Goal: Check status: Check status

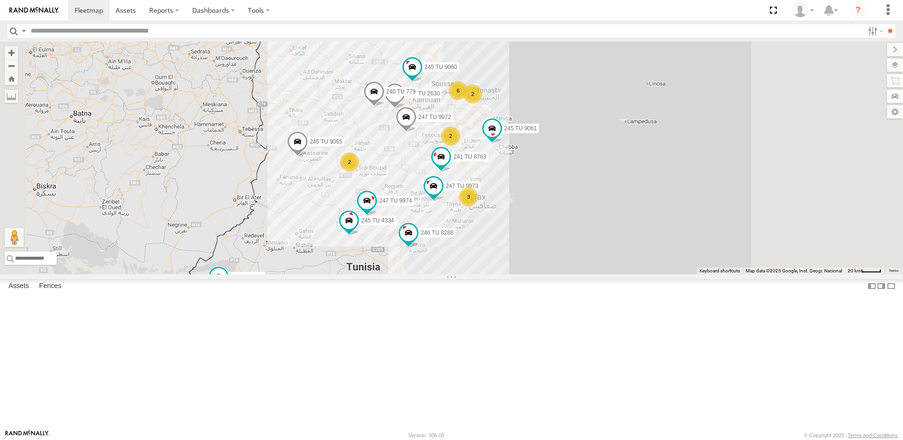
drag, startPoint x: 540, startPoint y: 230, endPoint x: 530, endPoint y: 225, distance: 11.2
click at [539, 230] on div "231 TU 3159 246 TU 8288 245 TU 9053 245 TU 9061 245 TU 9065 247 TU 9973 246 TU …" at bounding box center [451, 158] width 903 height 233
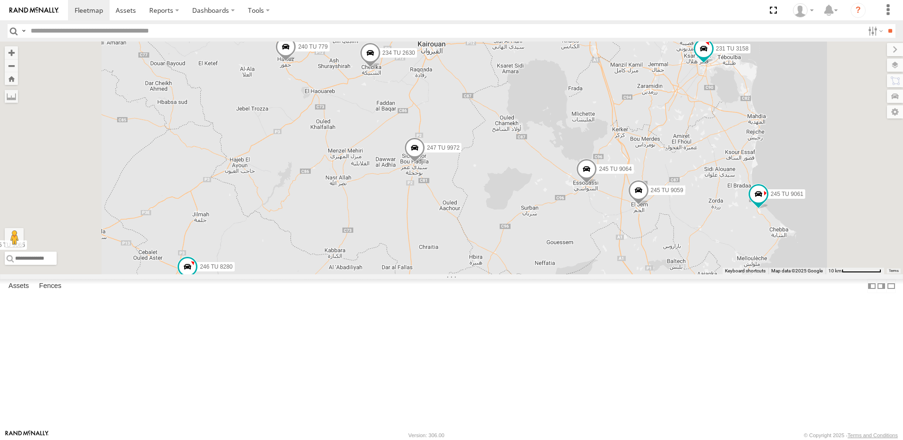
drag, startPoint x: 472, startPoint y: 163, endPoint x: 480, endPoint y: 190, distance: 28.6
click at [480, 190] on div "231 TU 3159 246 TU 8288 245 TU 9053 245 TU 9061 245 TU 9065 247 TU 9973 246 TU …" at bounding box center [451, 158] width 903 height 233
click at [382, 69] on span at bounding box center [371, 56] width 21 height 26
click at [489, 173] on div "231 TU 3159 246 TU 8288 245 TU 9053 245 TU 9061 245 TU 9065 247 TU 9973 246 TU …" at bounding box center [451, 158] width 903 height 233
click at [298, 62] on span at bounding box center [287, 50] width 21 height 26
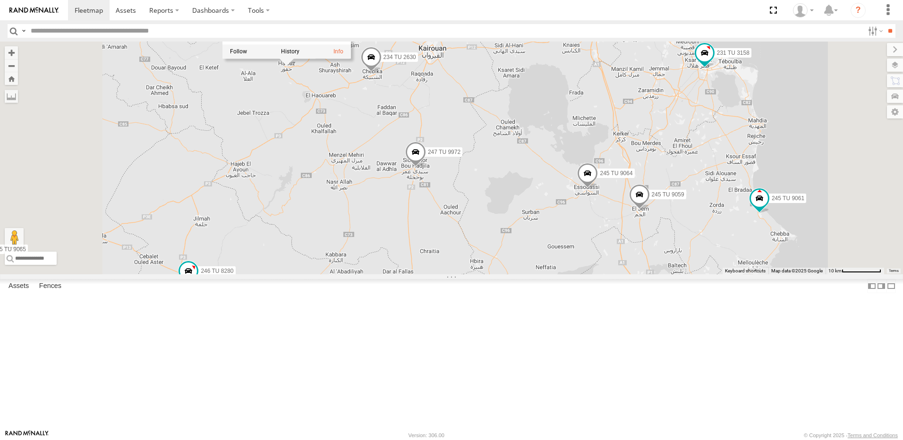
drag, startPoint x: 493, startPoint y: 197, endPoint x: 484, endPoint y: 198, distance: 9.0
click at [493, 198] on div "231 TU 3159 246 TU 8288 245 TU 9053 245 TU 9061 245 TU 9065 247 TU 9973 246 TU …" at bounding box center [451, 158] width 903 height 233
click at [478, 197] on div "231 TU 3159 246 TU 8288 245 TU 9053 245 TU 9061 245 TU 9065 247 TU 9973 246 TU …" at bounding box center [451, 158] width 903 height 233
click at [426, 170] on span at bounding box center [415, 157] width 21 height 26
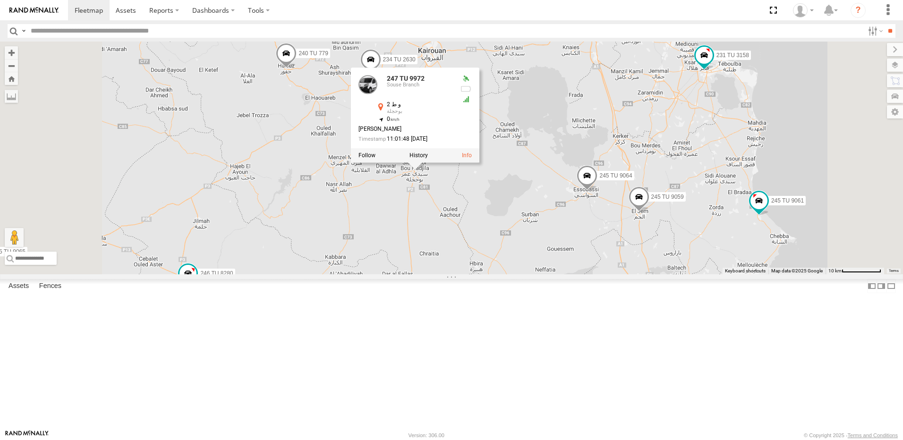
click at [434, 218] on div "231 TU 3159 246 TU 8288 245 TU 9053 245 TU 9061 245 TU 9065 247 TU 9973 246 TU …" at bounding box center [451, 158] width 903 height 233
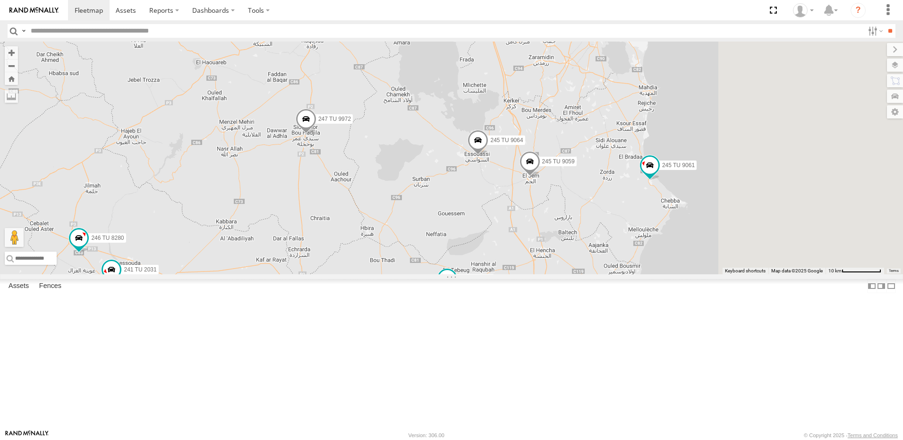
drag, startPoint x: 582, startPoint y: 283, endPoint x: 441, endPoint y: 211, distance: 158.1
click at [441, 211] on div "231 TU 3159 246 TU 8288 245 TU 9053 245 TU 9061 245 TU 9065 247 TU 9973 246 TU …" at bounding box center [451, 158] width 903 height 233
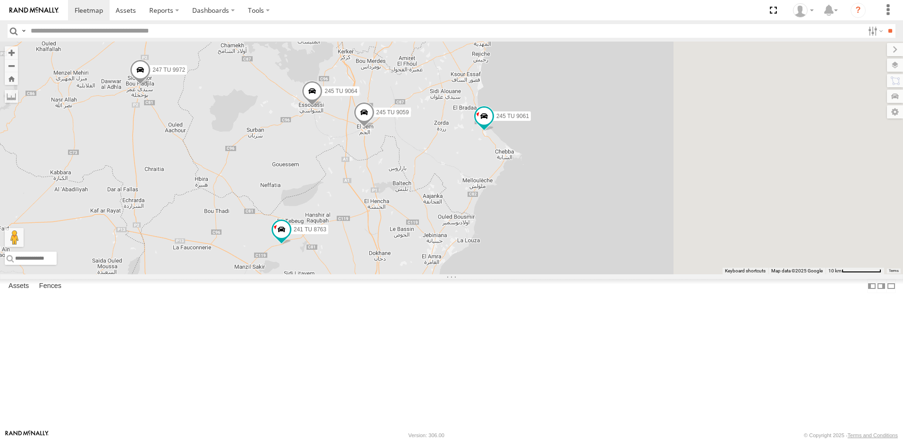
drag, startPoint x: 444, startPoint y: 232, endPoint x: 450, endPoint y: 229, distance: 7.4
click at [447, 229] on div "231 TU 3159 246 TU 8288 245 TU 9053 245 TU 9061 245 TU 9065 247 TU 9973 246 TU …" at bounding box center [451, 158] width 903 height 233
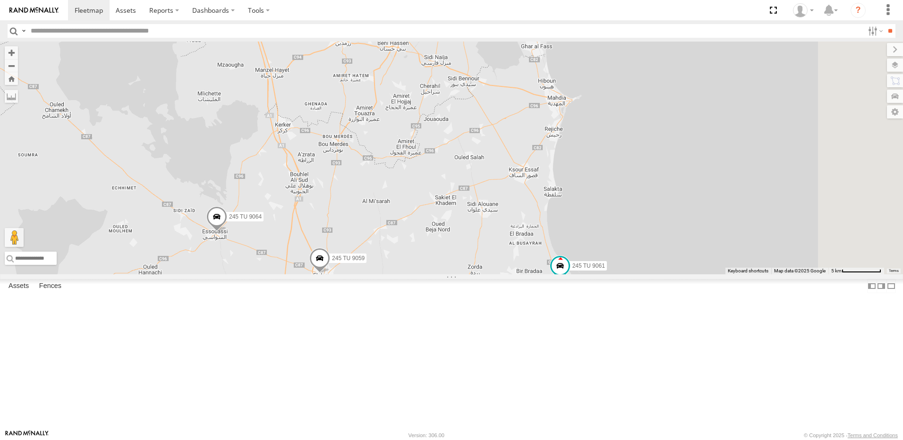
drag, startPoint x: 490, startPoint y: 225, endPoint x: 434, endPoint y: 397, distance: 181.4
click at [434, 275] on div "231 TU 3159 246 TU 8288 245 TU 9053 245 TU 9061 245 TU 9065 247 TU 9973 246 TU …" at bounding box center [451, 158] width 903 height 233
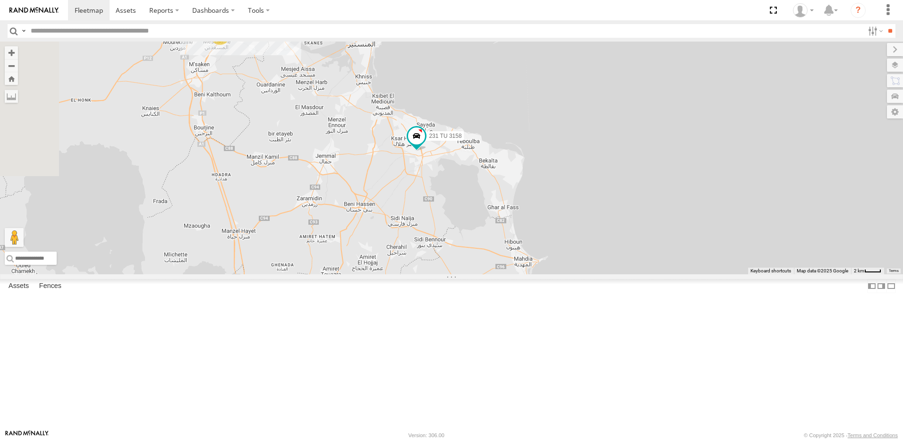
drag, startPoint x: 481, startPoint y: 245, endPoint x: 503, endPoint y: 282, distance: 42.6
click at [503, 275] on div "231 TU 3159 246 TU 8288 245 TU 9053 245 TU 9061 245 TU 9065 247 TU 9973 246 TU …" at bounding box center [451, 158] width 903 height 233
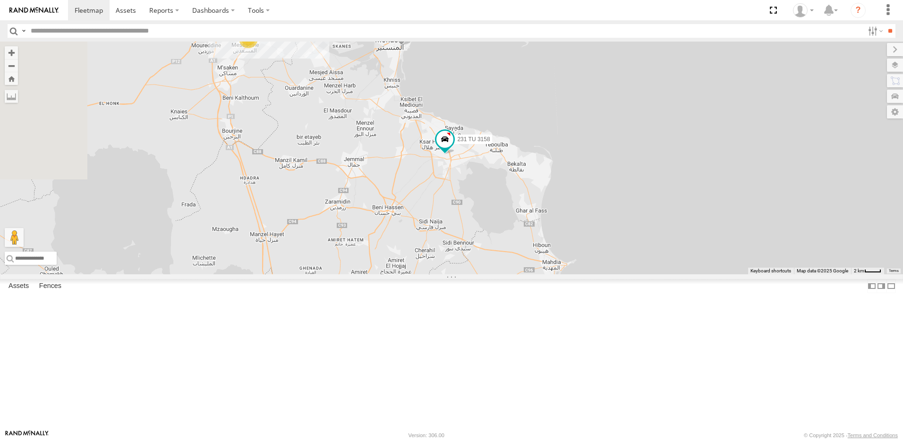
drag, startPoint x: 441, startPoint y: 222, endPoint x: 492, endPoint y: 185, distance: 63.2
click at [492, 185] on div "231 TU 3159 246 TU 8288 245 TU 9053 245 TU 9061 245 TU 9065 247 TU 9973 246 TU …" at bounding box center [451, 158] width 903 height 233
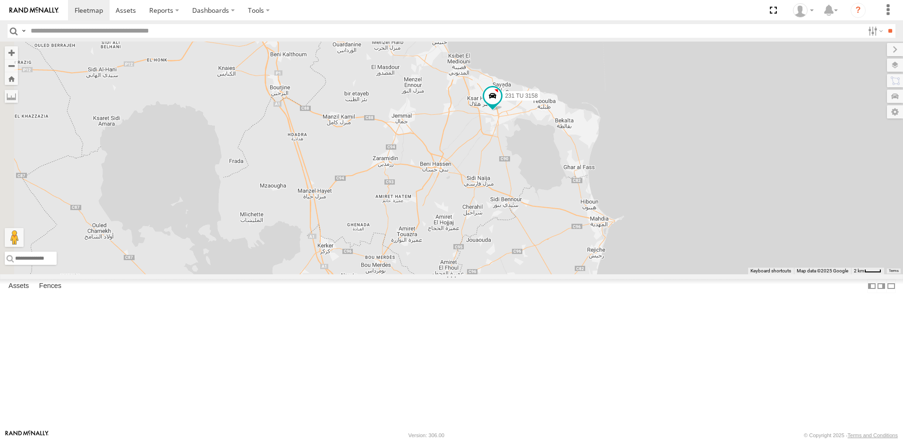
drag, startPoint x: 419, startPoint y: 194, endPoint x: 422, endPoint y: 185, distance: 9.6
click at [421, 186] on div "231 TU 3159 246 TU 8288 245 TU 9053 245 TU 9061 245 TU 9065 247 TU 9973 246 TU …" at bounding box center [451, 158] width 903 height 233
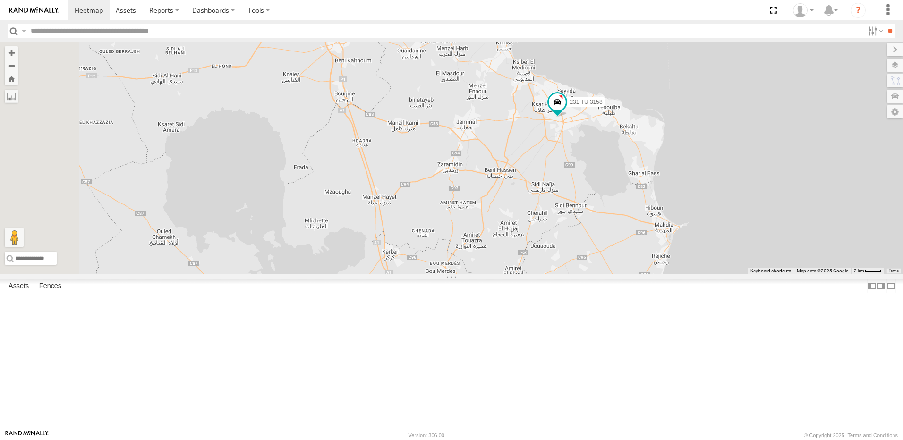
drag, startPoint x: 408, startPoint y: 206, endPoint x: 452, endPoint y: 294, distance: 98.3
click at [452, 275] on div "231 TU 3159 246 TU 8288 245 TU 9053 245 TU 9061 245 TU 9065 247 TU 9973 246 TU …" at bounding box center [451, 158] width 903 height 233
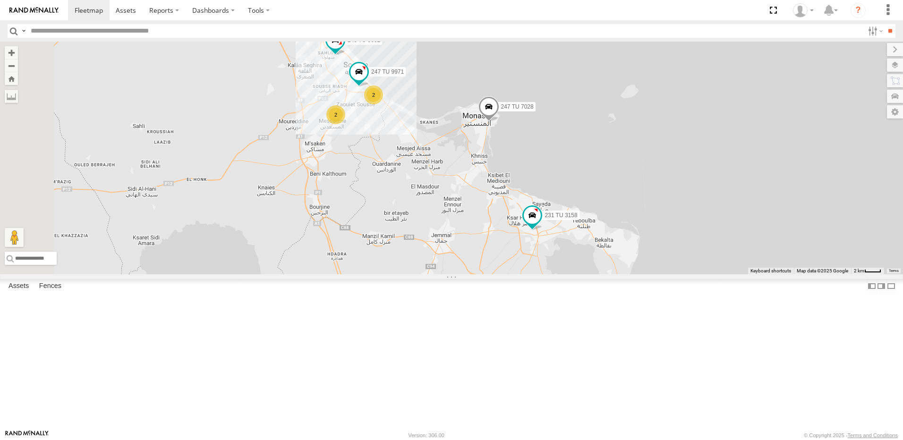
drag, startPoint x: 468, startPoint y: 228, endPoint x: 449, endPoint y: 302, distance: 76.7
click at [449, 275] on div "231 TU 3159 246 TU 8288 245 TU 9053 245 TU 9061 245 TU 9065 247 TU 9973 246 TU …" at bounding box center [451, 158] width 903 height 233
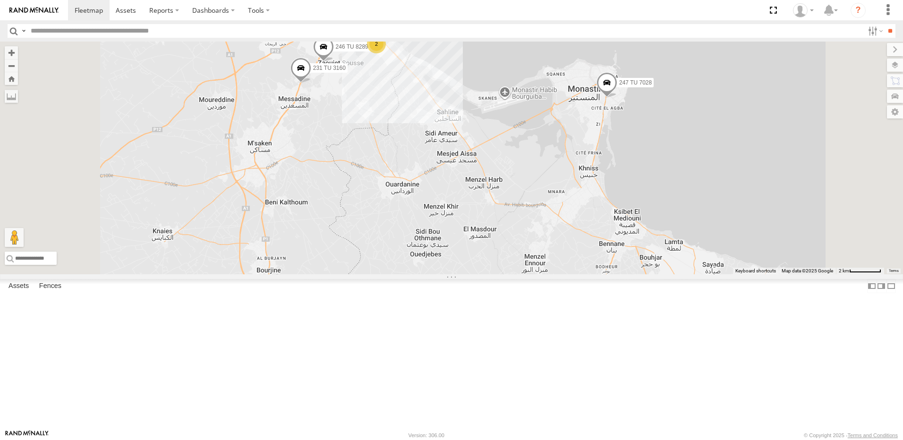
click at [406, 151] on div "231 TU 3159 246 TU 8288 245 TU 9053 245 TU 9061 245 TU 9065 247 TU 9973 246 TU …" at bounding box center [451, 158] width 903 height 233
click at [311, 83] on span at bounding box center [301, 71] width 21 height 26
click at [448, 176] on div "231 TU 3159 246 TU 8288 245 TU 9053 245 TU 9061 245 TU 9065 247 TU 9973 246 TU …" at bounding box center [451, 158] width 903 height 233
drag, startPoint x: 448, startPoint y: 176, endPoint x: 447, endPoint y: 213, distance: 37.4
click at [447, 213] on div "231 TU 3159 246 TU 8288 245 TU 9053 245 TU 9061 245 TU 9065 247 TU 9973 246 TU …" at bounding box center [451, 158] width 903 height 233
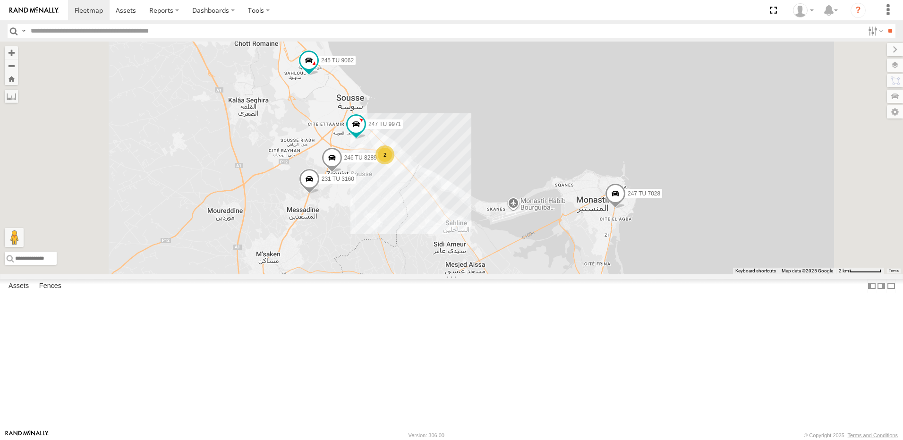
drag, startPoint x: 437, startPoint y: 196, endPoint x: 446, endPoint y: 307, distance: 111.4
click at [446, 275] on div "231 TU 3159 246 TU 8288 245 TU 9053 245 TU 9061 245 TU 9065 247 TU 9973 246 TU …" at bounding box center [451, 158] width 903 height 233
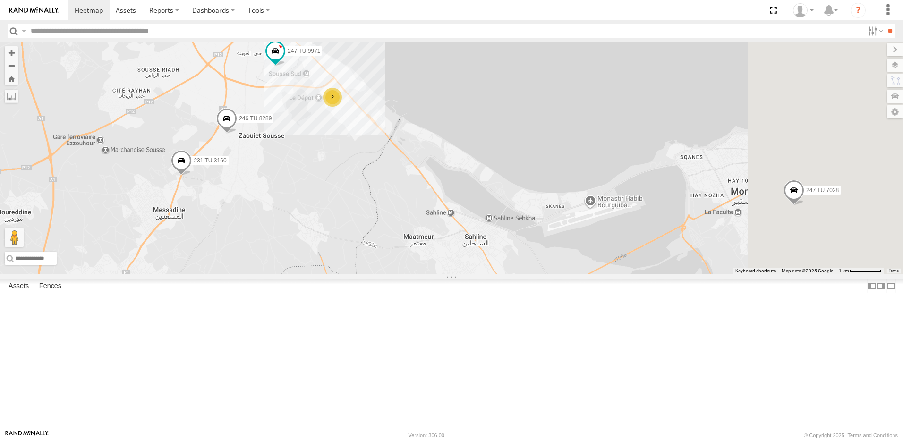
drag, startPoint x: 490, startPoint y: 258, endPoint x: 432, endPoint y: 217, distance: 70.8
click at [437, 219] on div "231 TU 3159 246 TU 8288 245 TU 9053 245 TU 9061 245 TU 9065 247 TU 9973 246 TU …" at bounding box center [451, 158] width 903 height 233
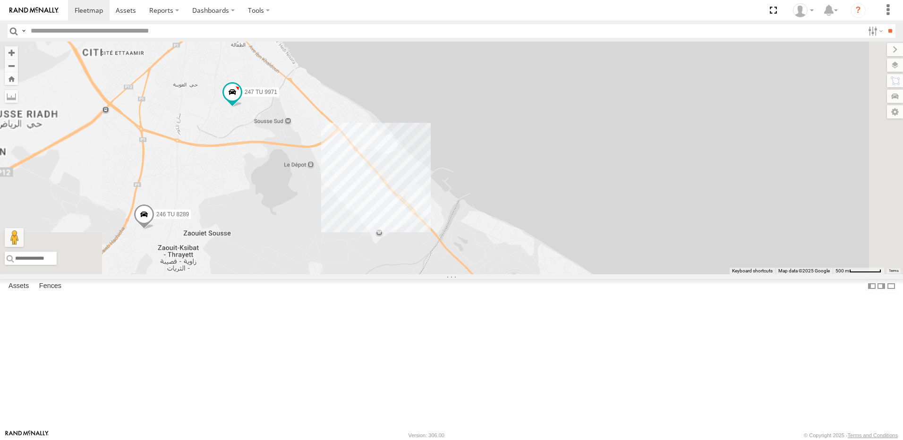
drag, startPoint x: 362, startPoint y: 126, endPoint x: 433, endPoint y: 270, distance: 160.2
click at [433, 270] on div "231 TU 3159 246 TU 8288 245 TU 9053 245 TU 9061 245 TU 9065 247 TU 9973 246 TU …" at bounding box center [451, 158] width 903 height 233
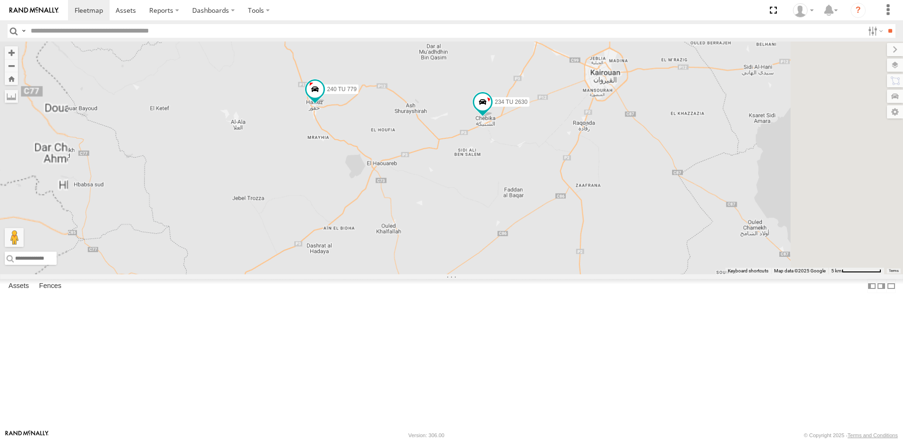
drag, startPoint x: 528, startPoint y: 173, endPoint x: 443, endPoint y: 240, distance: 107.7
click at [443, 240] on div "231 TU 3159 246 TU 8288 245 TU 9053 245 TU 9061 245 TU 9065 247 TU 9973 241 TU …" at bounding box center [451, 158] width 903 height 233
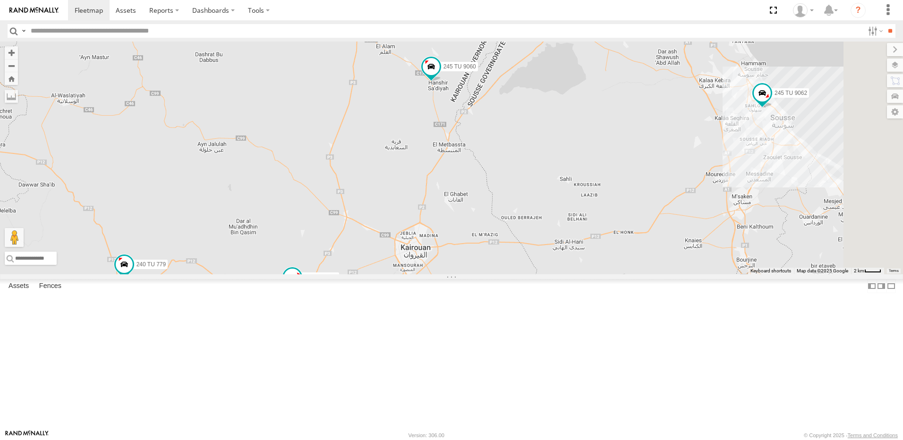
click at [479, 231] on div "231 TU 3159 246 TU 8288 245 TU 9053 245 TU 9061 245 TU 9065 247 TU 9973 241 TU …" at bounding box center [451, 158] width 903 height 233
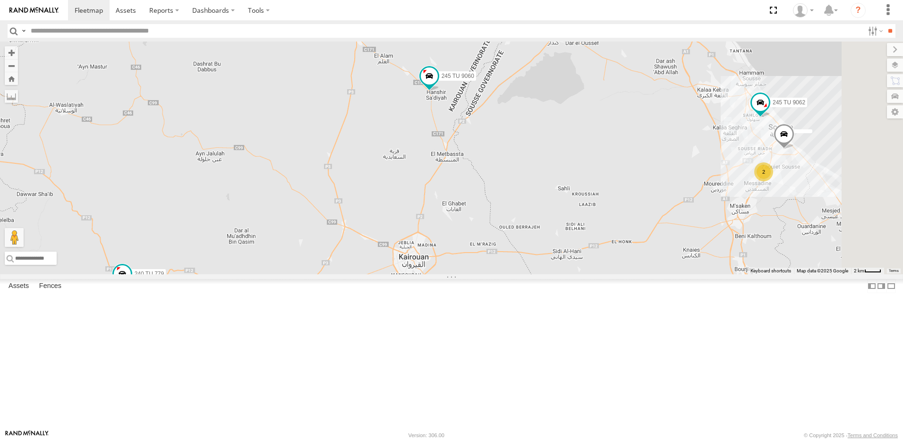
drag, startPoint x: 475, startPoint y: 142, endPoint x: 451, endPoint y: 227, distance: 88.4
click at [451, 227] on div "231 TU 3159 246 TU 8288 245 TU 9053 245 TU 9061 245 TU 9065 247 TU 9973 241 TU …" at bounding box center [451, 158] width 903 height 233
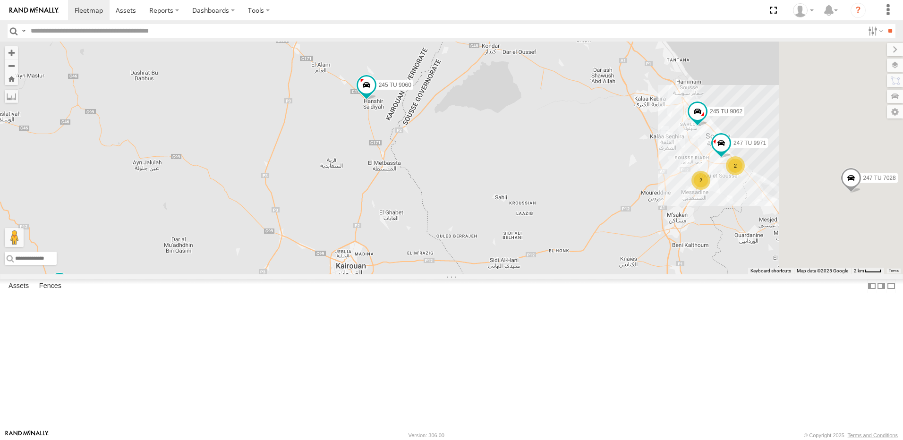
drag, startPoint x: 532, startPoint y: 354, endPoint x: 489, endPoint y: 265, distance: 99.5
click at [489, 265] on div "231 TU 3159 246 TU 8288 245 TU 9053 245 TU 9061 245 TU 9065 247 TU 9973 241 TU …" at bounding box center [451, 158] width 903 height 233
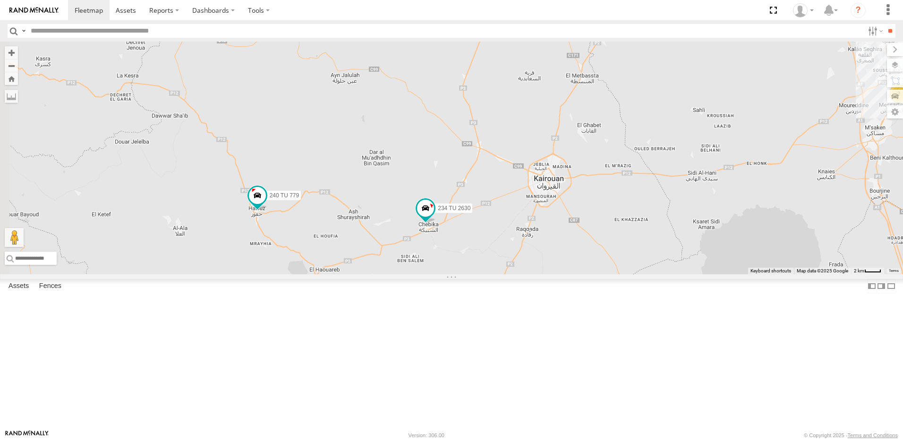
drag, startPoint x: 367, startPoint y: 277, endPoint x: 540, endPoint y: 232, distance: 178.8
click at [540, 232] on div "231 TU 3159 246 TU 8288 245 TU 9053 245 TU 9061 245 TU 9065 247 TU 9973 241 TU …" at bounding box center [451, 158] width 903 height 233
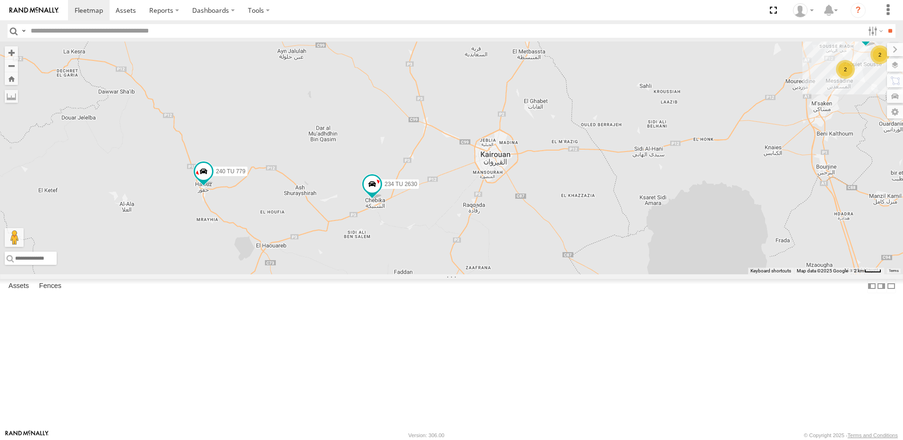
drag, startPoint x: 536, startPoint y: 335, endPoint x: 475, endPoint y: 310, distance: 65.5
click at [475, 275] on div "231 TU 3159 246 TU 8288 245 TU 9053 245 TU 9061 245 TU 9065 247 TU 9973 241 TU …" at bounding box center [451, 158] width 903 height 233
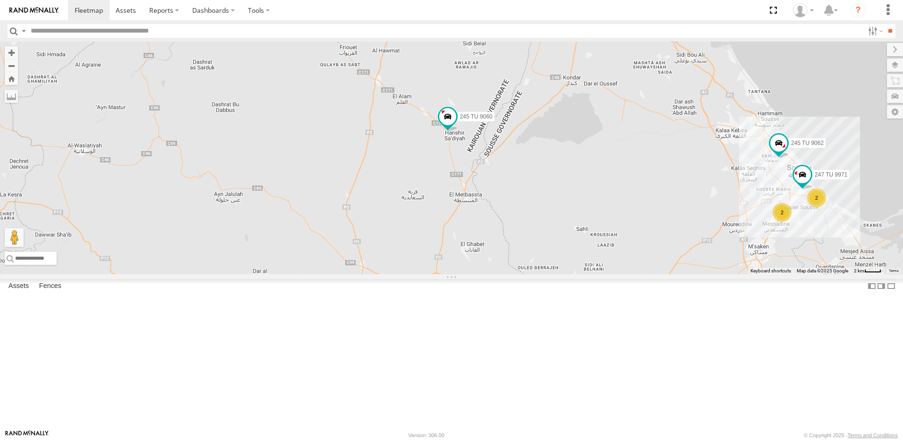
drag, startPoint x: 524, startPoint y: 311, endPoint x: 517, endPoint y: 339, distance: 29.2
click at [513, 275] on div "231 TU 3159 246 TU 8288 245 TU 9053 245 TU 9061 245 TU 9065 247 TU 9973 241 TU …" at bounding box center [451, 158] width 903 height 233
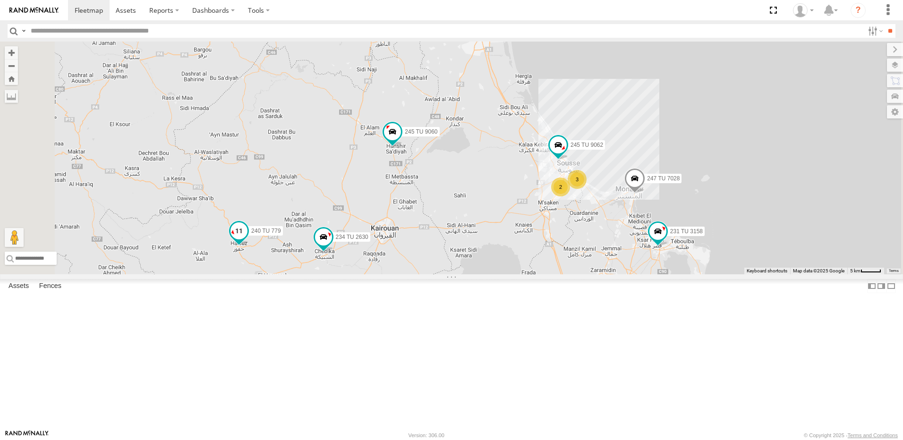
drag, startPoint x: 396, startPoint y: 346, endPoint x: 389, endPoint y: 279, distance: 67.4
click at [392, 275] on div "231 TU 3159 246 TU 8288 245 TU 9053 245 TU 9061 245 TU 9065 247 TU 9973 241 TU …" at bounding box center [451, 158] width 903 height 233
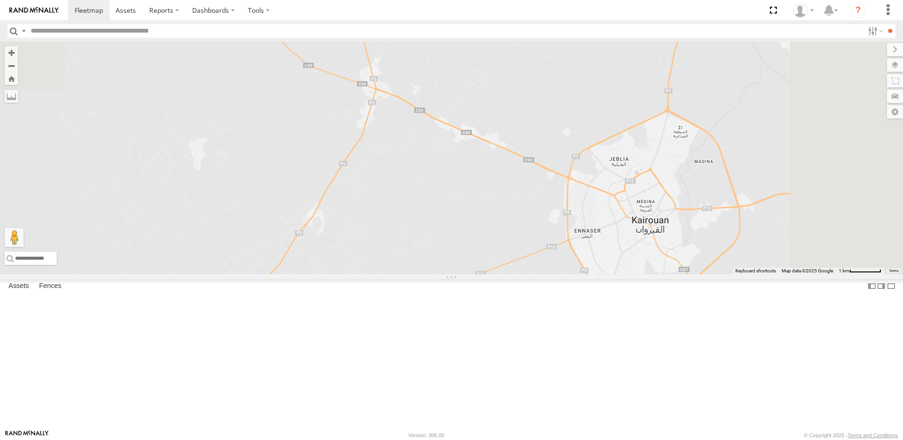
drag, startPoint x: 439, startPoint y: 157, endPoint x: 382, endPoint y: 299, distance: 153.1
click at [382, 275] on div "231 TU 3159 246 TU 8288 245 TU 9053 245 TU 9061 245 TU 9065 247 TU 9973 241 TU …" at bounding box center [451, 158] width 903 height 233
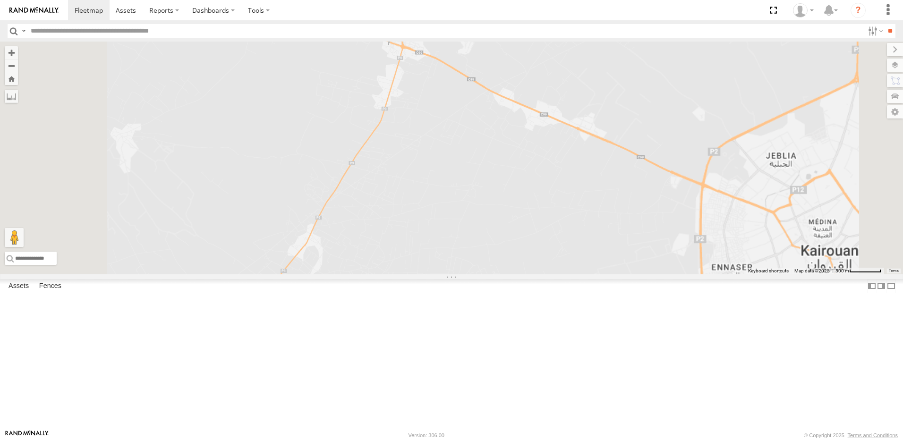
drag, startPoint x: 413, startPoint y: 210, endPoint x: 472, endPoint y: 258, distance: 75.2
click at [472, 258] on div "231 TU 3159 246 TU 8288 245 TU 9053 245 TU 9061 245 TU 9065 247 TU 9973 241 TU …" at bounding box center [451, 158] width 903 height 233
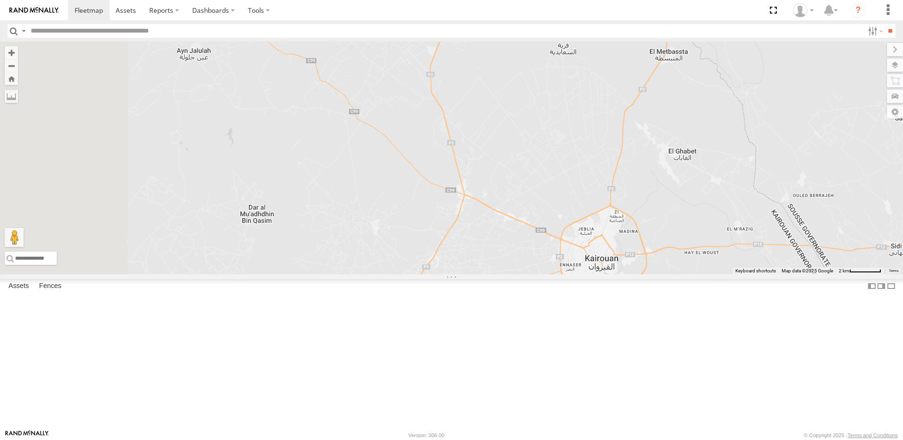
drag, startPoint x: 347, startPoint y: 223, endPoint x: 435, endPoint y: 261, distance: 95.5
click at [435, 263] on div "231 TU 3159 246 TU 8288 245 TU 9053 245 TU 9061 245 TU 9065 247 TU 9973 241 TU …" at bounding box center [451, 158] width 903 height 233
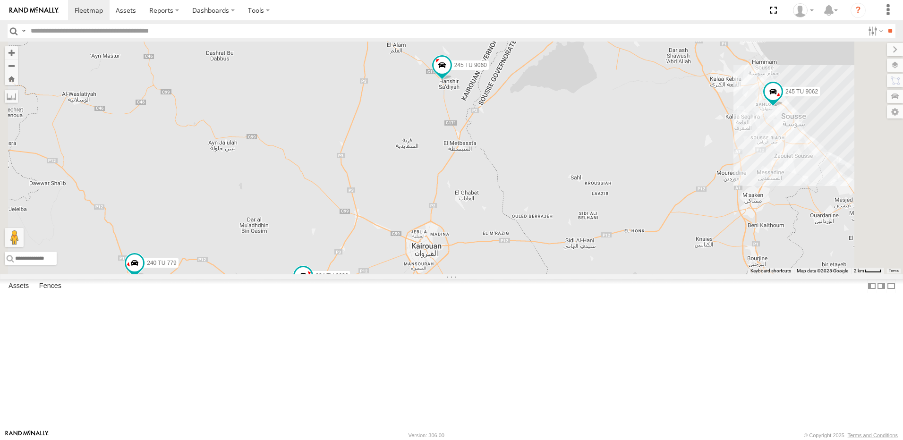
drag, startPoint x: 566, startPoint y: 221, endPoint x: 492, endPoint y: 216, distance: 73.9
click at [492, 216] on div "231 TU 3159 246 TU 8288 245 TU 9053 245 TU 9061 245 TU 9065 247 TU 9973 241 TU …" at bounding box center [451, 158] width 903 height 233
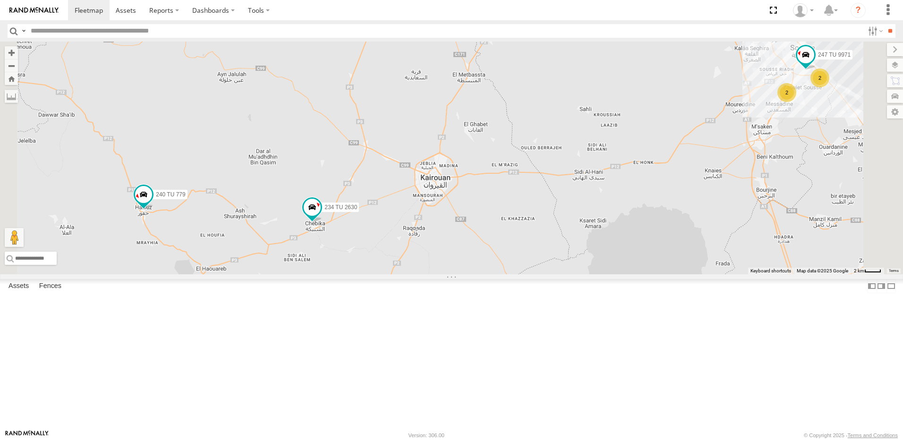
drag, startPoint x: 409, startPoint y: 262, endPoint x: 468, endPoint y: 206, distance: 81.5
click at [468, 206] on div "231 TU 3159 246 TU 8288 245 TU 9053 245 TU 9061 245 TU 9065 247 TU 9973 241 TU …" at bounding box center [451, 158] width 903 height 233
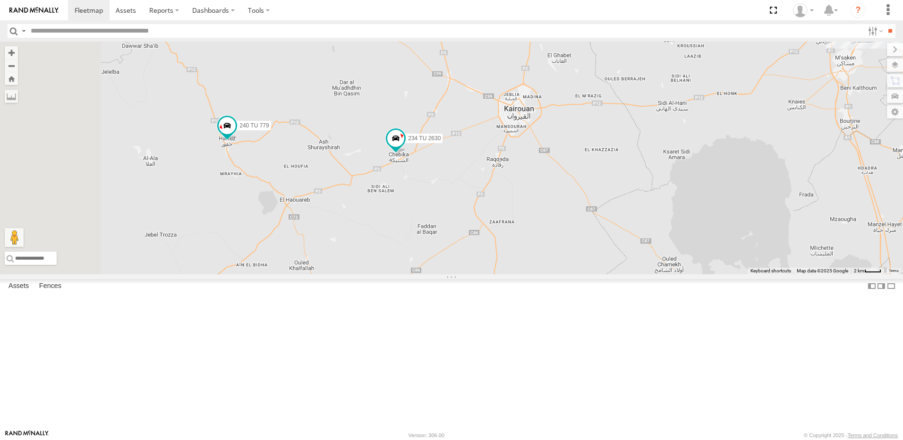
drag, startPoint x: 455, startPoint y: 237, endPoint x: 463, endPoint y: 232, distance: 9.5
click at [463, 233] on div "231 TU 3159 246 TU 8288 245 TU 9053 245 TU 9061 245 TU 9065 247 TU 9973 241 TU …" at bounding box center [451, 158] width 903 height 233
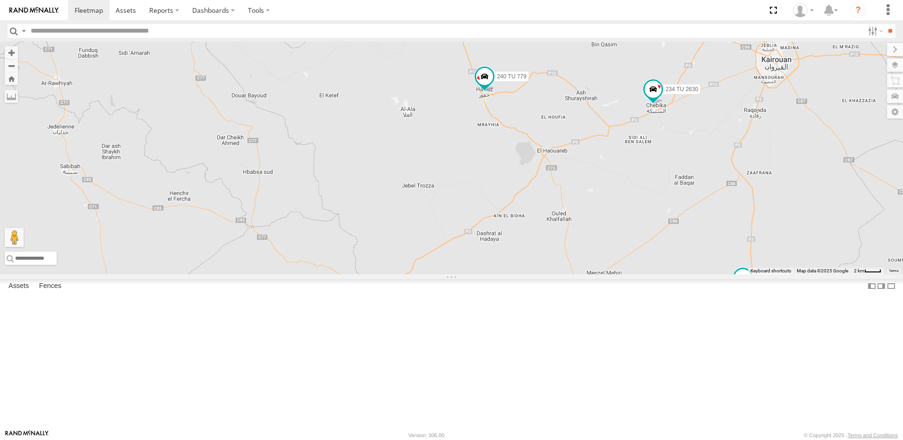
drag, startPoint x: 627, startPoint y: 236, endPoint x: 573, endPoint y: 279, distance: 69.3
click at [574, 275] on div "231 TU 3159 246 TU 8288 245 TU 9053 245 TU 9061 245 TU 9065 247 TU 9973 241 TU …" at bounding box center [451, 158] width 903 height 233
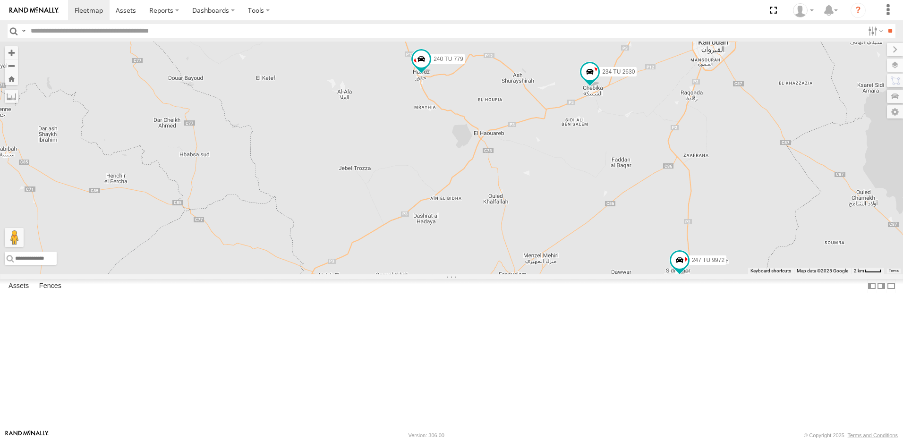
drag, startPoint x: 527, startPoint y: 265, endPoint x: 510, endPoint y: 256, distance: 19.2
click at [510, 256] on div "231 TU 3159 246 TU 8288 245 TU 9053 245 TU 9061 245 TU 9065 247 TU 9973 241 TU …" at bounding box center [451, 158] width 903 height 233
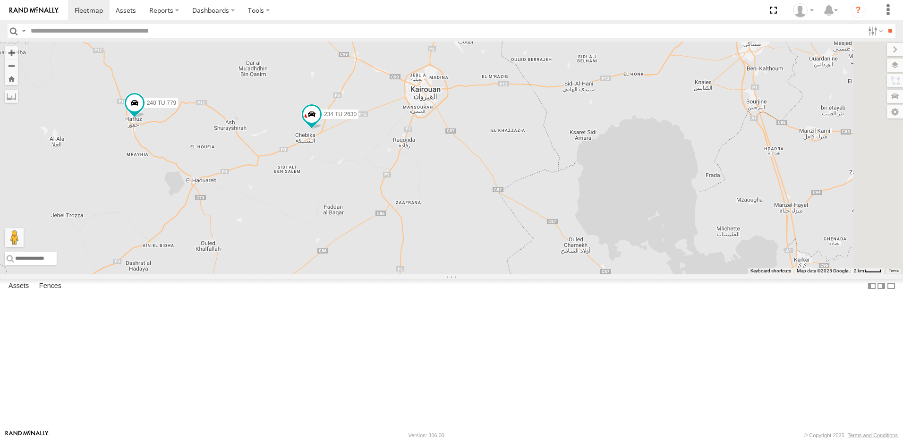
drag, startPoint x: 593, startPoint y: 303, endPoint x: 422, endPoint y: 295, distance: 171.2
click at [422, 275] on div "234 TU 2630 240 TU 779 247 TU 9972" at bounding box center [451, 158] width 903 height 233
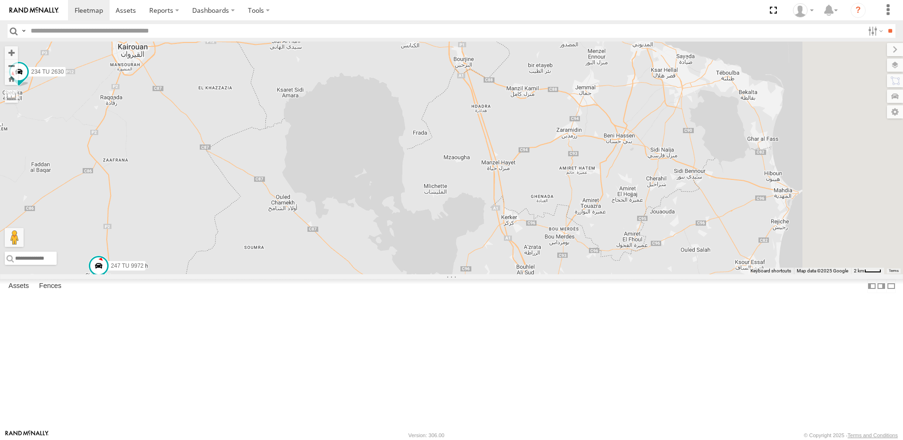
drag, startPoint x: 359, startPoint y: 316, endPoint x: 612, endPoint y: 161, distance: 297.6
click at [612, 161] on div "234 TU 2630 240 TU 779 247 TU 9972" at bounding box center [451, 158] width 903 height 233
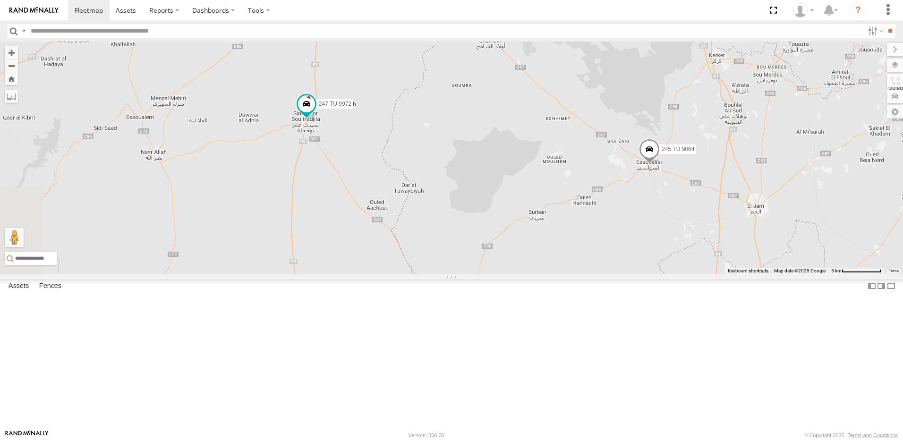
drag, startPoint x: 619, startPoint y: 245, endPoint x: 602, endPoint y: 227, distance: 25.1
click at [602, 227] on div "234 TU 2630 240 TU 779 247 TU 9972 245 TU 9064" at bounding box center [451, 158] width 903 height 233
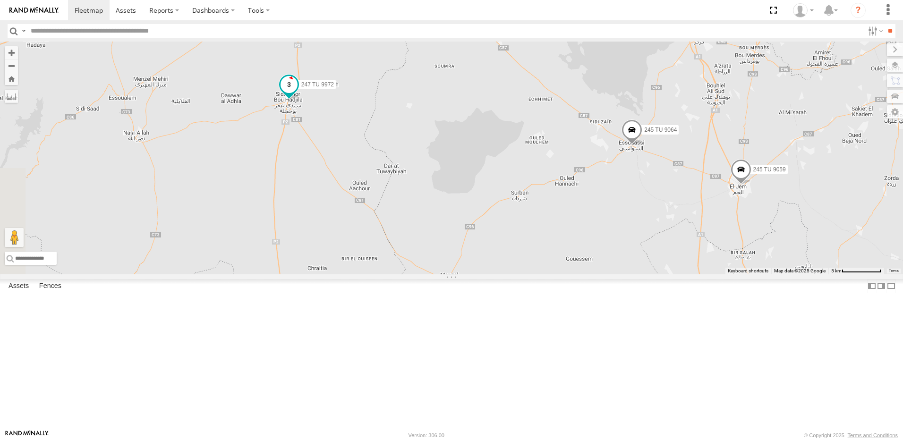
click at [298, 93] on span at bounding box center [289, 84] width 17 height 17
click at [574, 171] on div "234 TU 2630 240 TU 779 247 TU 9972 245 TU 9064 245 TU 9059 247 TU 9972 [GEOGRAP…" at bounding box center [451, 158] width 903 height 233
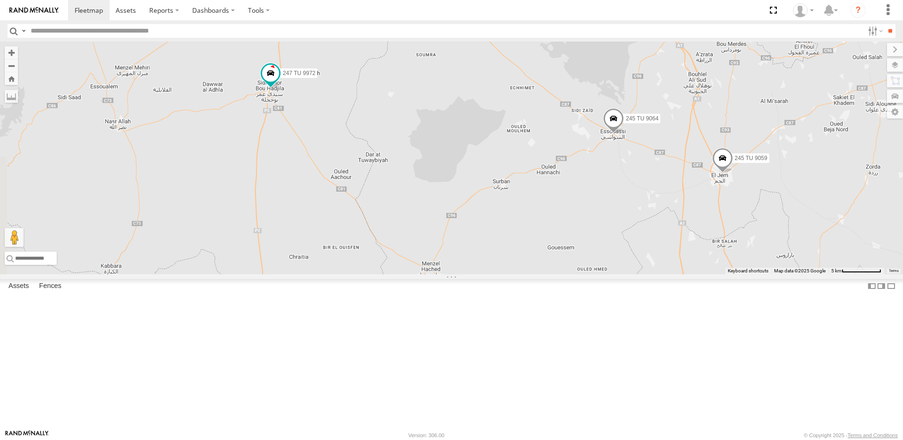
drag, startPoint x: 517, startPoint y: 236, endPoint x: 478, endPoint y: 223, distance: 41.1
click at [479, 223] on div "234 TU 2630 240 TU 779 247 TU 9972 245 TU 9064 245 TU 9059" at bounding box center [451, 158] width 903 height 233
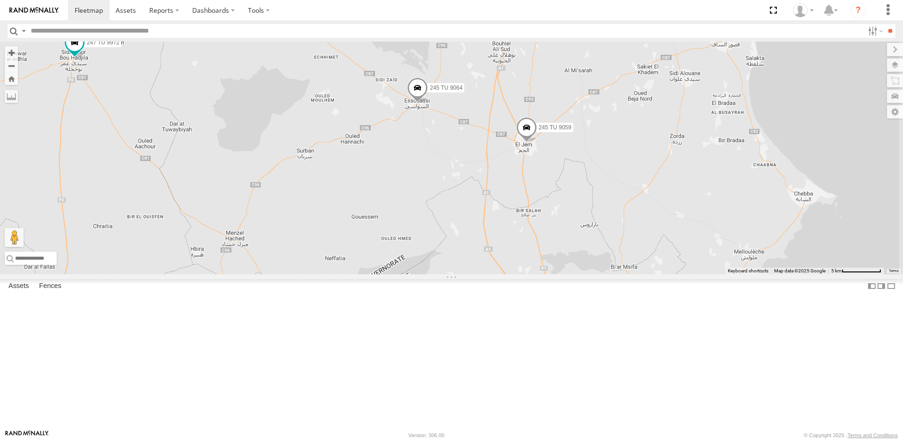
drag, startPoint x: 693, startPoint y: 243, endPoint x: 608, endPoint y: 249, distance: 85.7
click at [614, 230] on div "234 TU 2630 240 TU 779 247 TU 9972 245 TU 9064 245 TU 9059" at bounding box center [451, 158] width 903 height 233
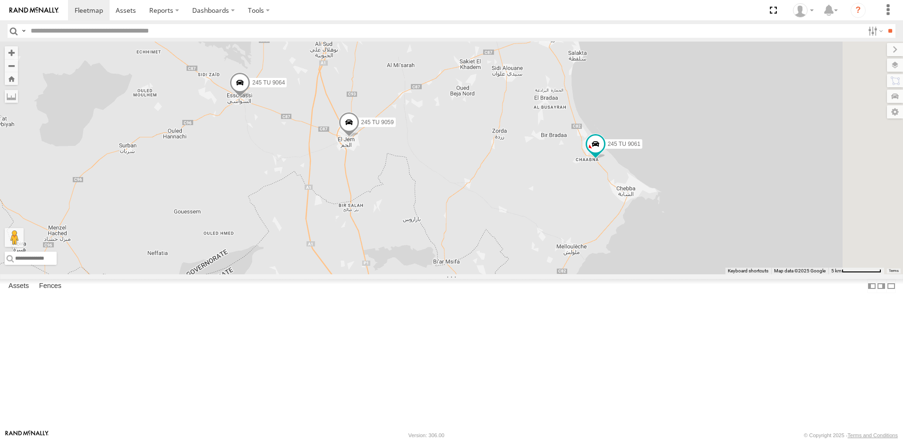
drag, startPoint x: 837, startPoint y: 274, endPoint x: 664, endPoint y: 277, distance: 173.4
click at [664, 275] on div "234 TU 2630 240 TU 779 247 TU 9972 245 TU 9064 245 TU 9059 245 TU 9061" at bounding box center [451, 158] width 903 height 233
click at [358, 136] on span at bounding box center [347, 123] width 21 height 26
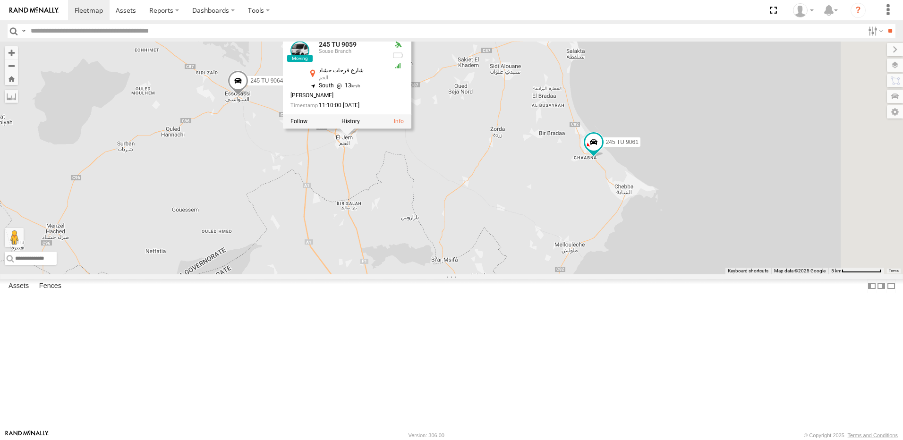
click at [539, 228] on div "234 TU 2630 240 TU 779 247 TU 9972 245 TU 9064 245 TU 9059 245 TU 9061 [GEOGRAP…" at bounding box center [451, 158] width 903 height 233
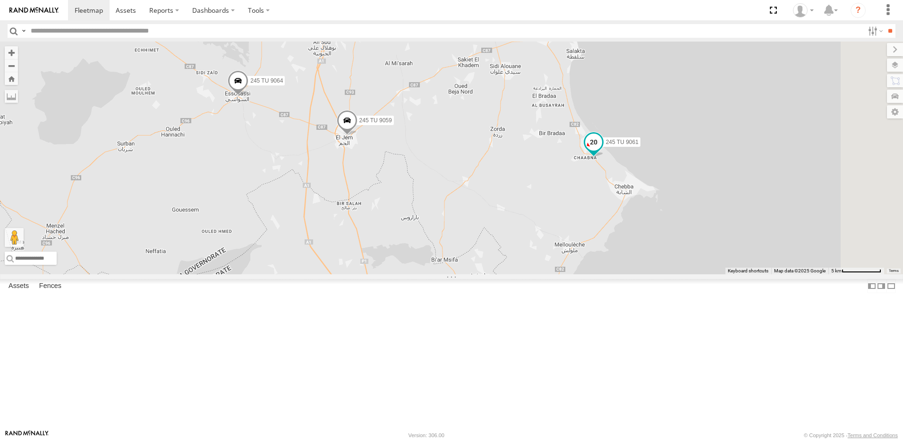
click at [602, 150] on span at bounding box center [593, 141] width 17 height 17
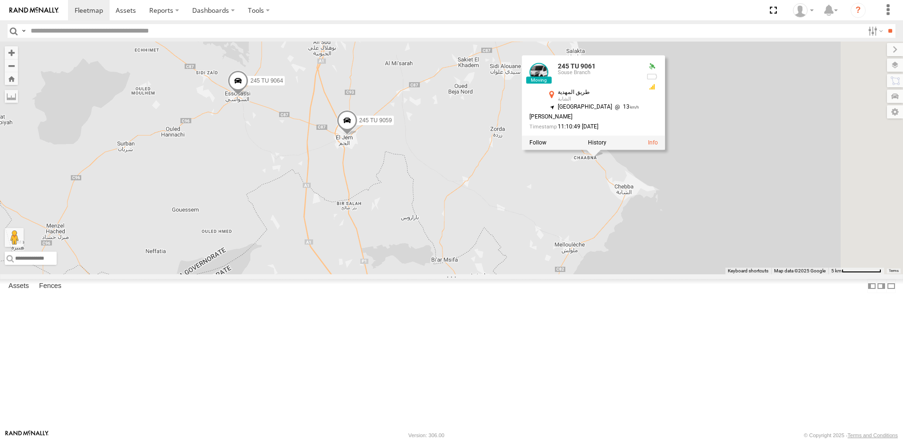
click at [666, 263] on div "234 TU 2630 240 TU 779 247 TU 9972 245 TU 9064 245 TU 9059 245 TU 9061 245 TU 9…" at bounding box center [451, 158] width 903 height 233
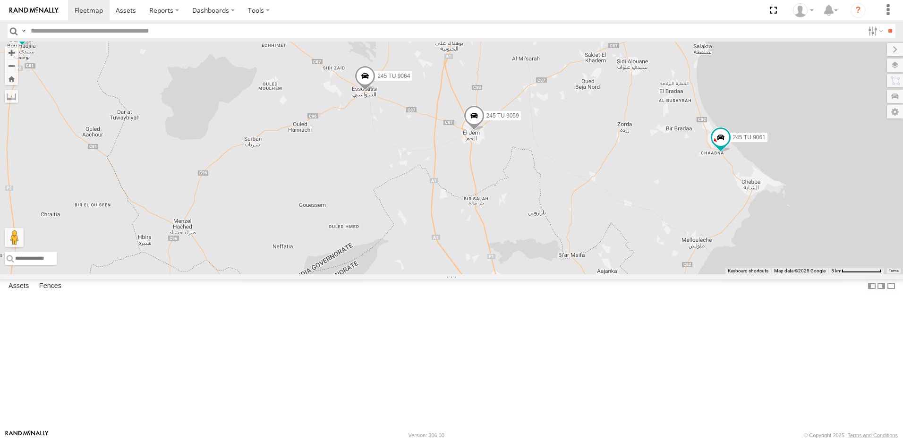
drag, startPoint x: 563, startPoint y: 225, endPoint x: 692, endPoint y: 221, distance: 129.6
click at [692, 221] on div "234 TU 2630 240 TU 779 247 TU 9972 245 TU 9064 245 TU 9059 241 TU 8763 245 TU 9…" at bounding box center [451, 158] width 903 height 233
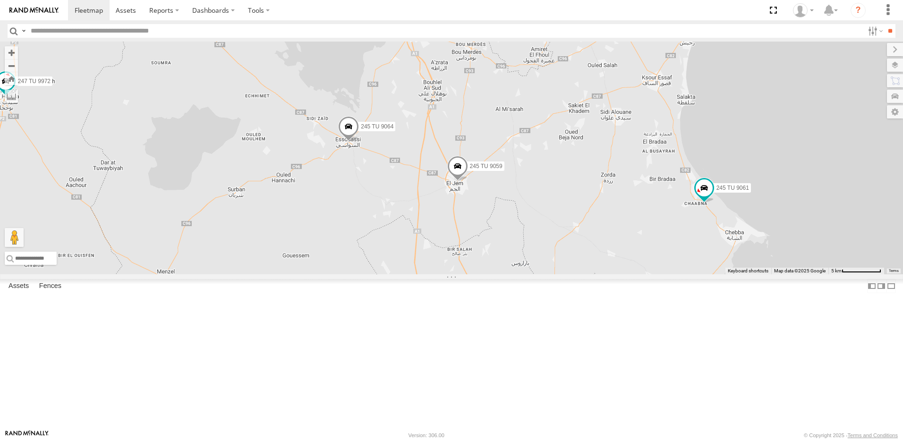
drag, startPoint x: 489, startPoint y: 277, endPoint x: 415, endPoint y: 388, distance: 133.7
click at [415, 275] on div "234 TU 2630 240 TU 779 247 TU 9972 245 TU 9064 245 TU 9059 241 TU 8763 245 TU 9…" at bounding box center [451, 158] width 903 height 233
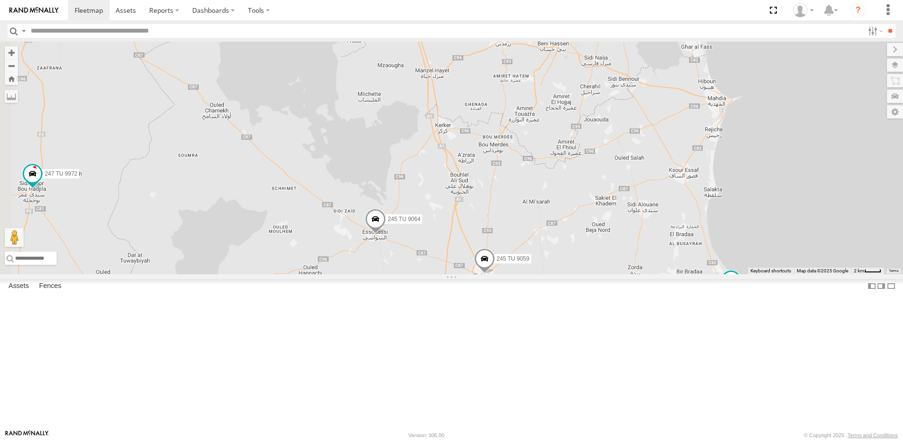
drag, startPoint x: 456, startPoint y: 238, endPoint x: 623, endPoint y: 187, distance: 173.8
click at [623, 187] on div "234 TU 2630 240 TU 779 247 TU 9972 245 TU 9064 245 TU 9059 241 TU 8763 245 TU 9…" at bounding box center [451, 158] width 903 height 233
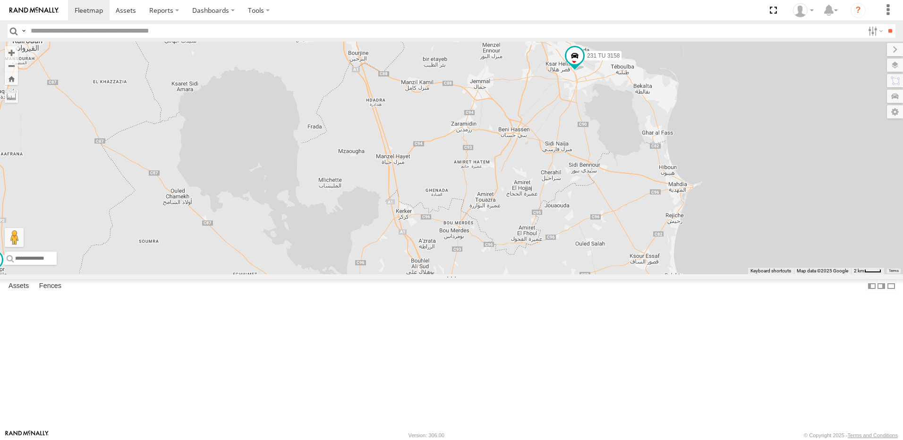
drag, startPoint x: 611, startPoint y: 154, endPoint x: 567, endPoint y: 250, distance: 106.4
click at [567, 250] on div "234 TU 2630 240 TU 779 247 TU 9972 245 TU 9064 245 TU 9059 241 TU 8763 245 TU 9…" at bounding box center [451, 158] width 903 height 233
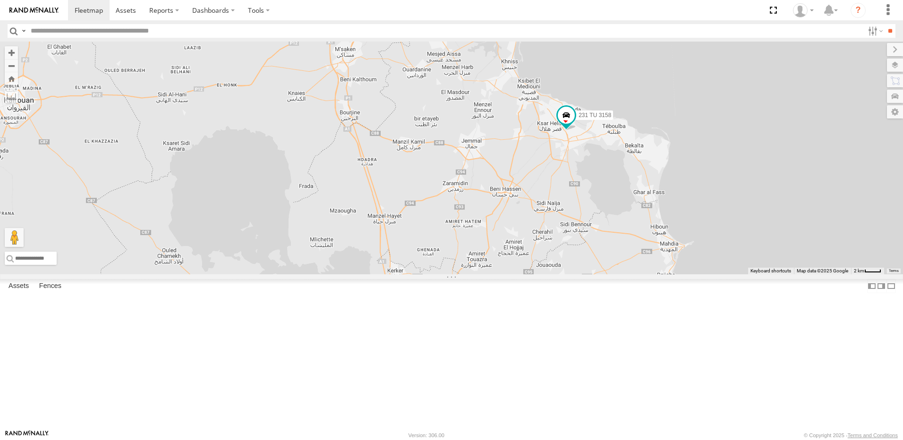
drag, startPoint x: 619, startPoint y: 214, endPoint x: 618, endPoint y: 232, distance: 18.5
click at [618, 232] on div "234 TU 2630 240 TU 779 247 TU 9972 245 TU 9064 245 TU 9059 241 TU 8763 245 TU 9…" at bounding box center [451, 158] width 903 height 233
drag, startPoint x: 439, startPoint y: 263, endPoint x: 448, endPoint y: 201, distance: 63.0
click at [448, 207] on div "234 TU 2630 240 TU 779 247 TU 9972 245 TU 9064 245 TU 9059 241 TU 8763 245 TU 9…" at bounding box center [451, 158] width 903 height 233
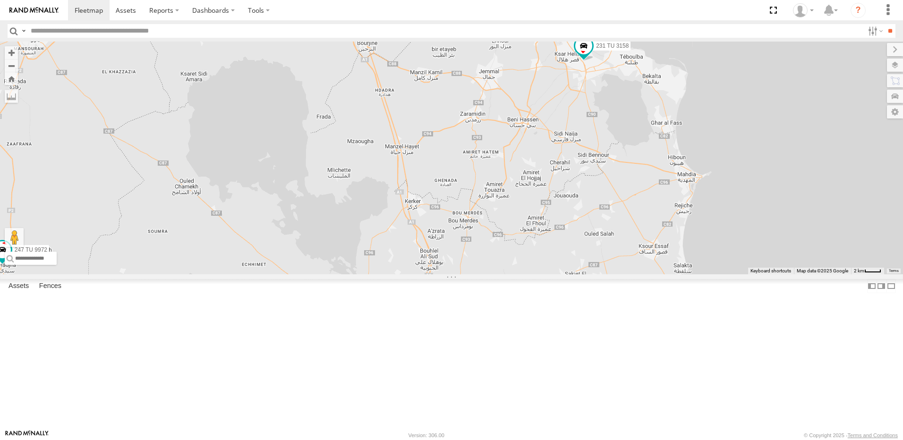
drag, startPoint x: 550, startPoint y: 292, endPoint x: 550, endPoint y: 307, distance: 14.6
click at [550, 275] on div "234 TU 2630 240 TU 779 247 TU 9972 245 TU 9064 245 TU 9059 241 TU 8763 245 TU 9…" at bounding box center [451, 158] width 903 height 233
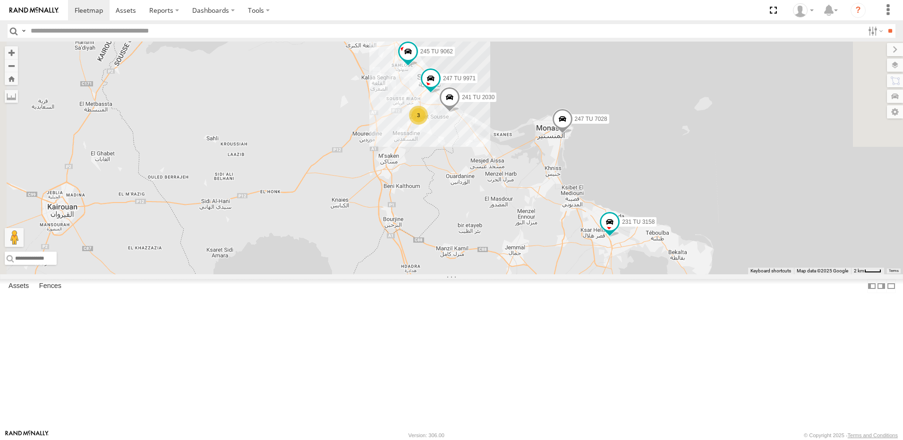
drag, startPoint x: 518, startPoint y: 194, endPoint x: 536, endPoint y: 242, distance: 51.0
click at [536, 242] on div "234 TU 2630 240 TU 779 247 TU 9972 245 TU 9064 245 TU 9059 241 TU 8763 245 TU 9…" at bounding box center [451, 158] width 903 height 233
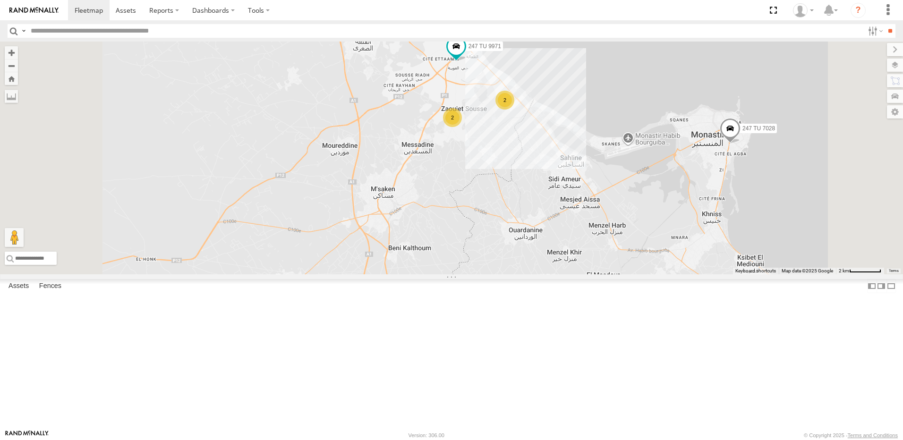
drag, startPoint x: 642, startPoint y: 239, endPoint x: 663, endPoint y: 240, distance: 21.3
click at [662, 240] on div "247 TU 7028 245 TU 9062 247 TU 9971 231 TU 3158 2 2" at bounding box center [451, 158] width 903 height 233
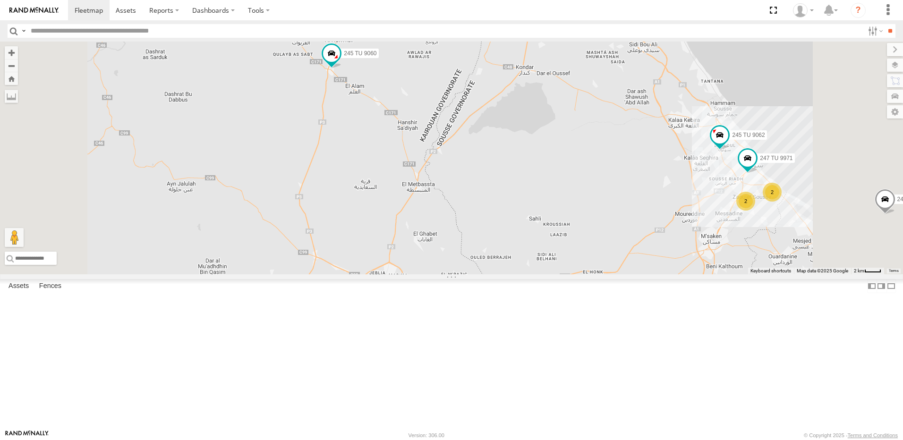
drag, startPoint x: 617, startPoint y: 208, endPoint x: 400, endPoint y: 195, distance: 217.3
click at [400, 195] on div "247 TU 7028 245 TU 9062 247 TU 9971 231 TU 3158 2 234 TU 2630 2 245 TU 9060" at bounding box center [451, 158] width 903 height 233
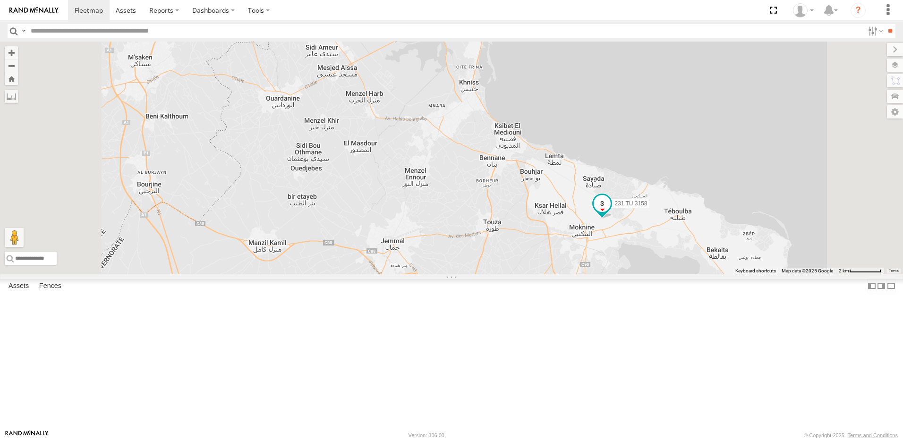
click at [613, 218] on span at bounding box center [602, 206] width 21 height 26
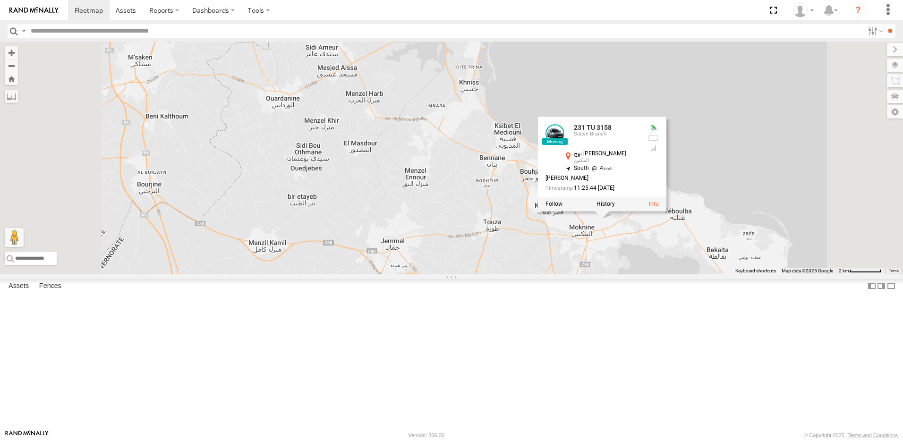
click at [608, 275] on div "247 TU 7028 245 TU 9062 247 TU 9971 231 TU 3158 234 TU 2630 245 TU 9060 2 2 231…" at bounding box center [451, 158] width 903 height 233
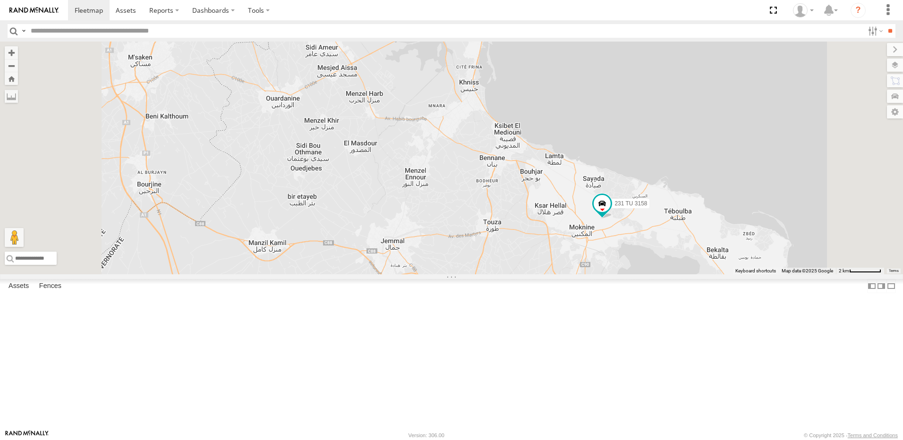
drag, startPoint x: 594, startPoint y: 208, endPoint x: 587, endPoint y: 203, distance: 8.8
click at [590, 204] on div "247 TU 7028 245 TU 9062 247 TU 9971 231 TU 3158 234 TU 2630 245 TU 9060 2 2" at bounding box center [451, 158] width 903 height 233
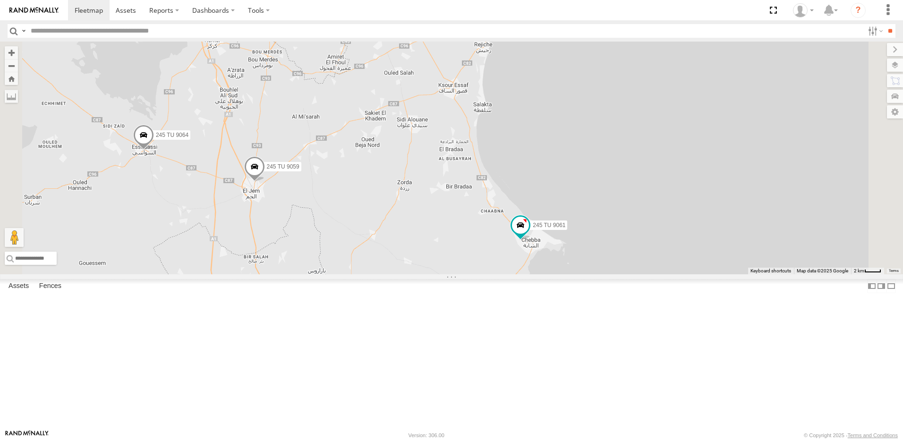
drag, startPoint x: 646, startPoint y: 374, endPoint x: 605, endPoint y: 254, distance: 126.4
click at [605, 254] on div "247 TU 7028 245 TU 9062 247 TU 9971 231 TU 3158 234 TU 2630 245 TU 9060 245 TU …" at bounding box center [451, 158] width 903 height 233
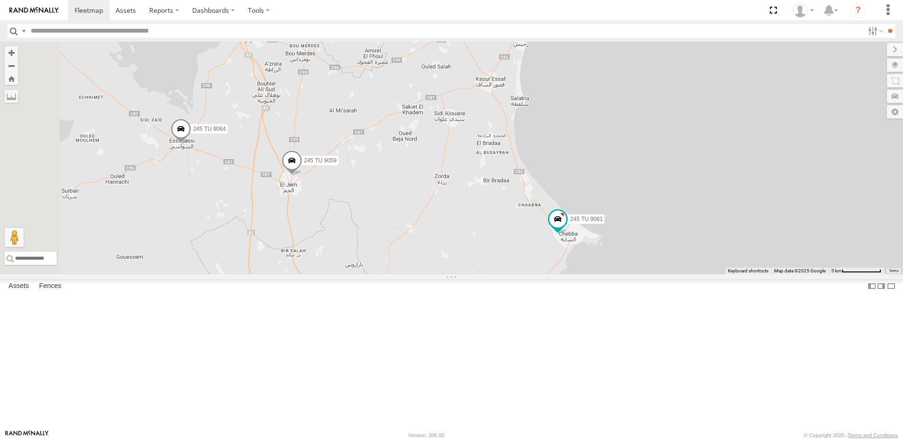
drag, startPoint x: 546, startPoint y: 275, endPoint x: 587, endPoint y: 277, distance: 41.2
click at [585, 275] on div "247 TU 7028 245 TU 9062 247 TU 9971 231 TU 3158 234 TU 2630 245 TU 9060 245 TU …" at bounding box center [451, 158] width 903 height 233
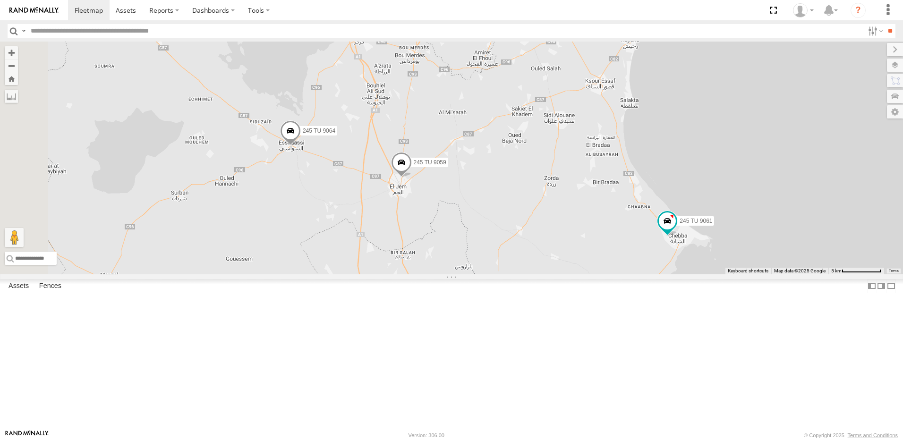
drag, startPoint x: 572, startPoint y: 181, endPoint x: 620, endPoint y: 244, distance: 79.2
click at [607, 225] on div "247 TU 7028 245 TU 9062 247 TU 9971 231 TU 3158 234 TU 2630 245 TU 9060 245 TU …" at bounding box center [451, 158] width 903 height 233
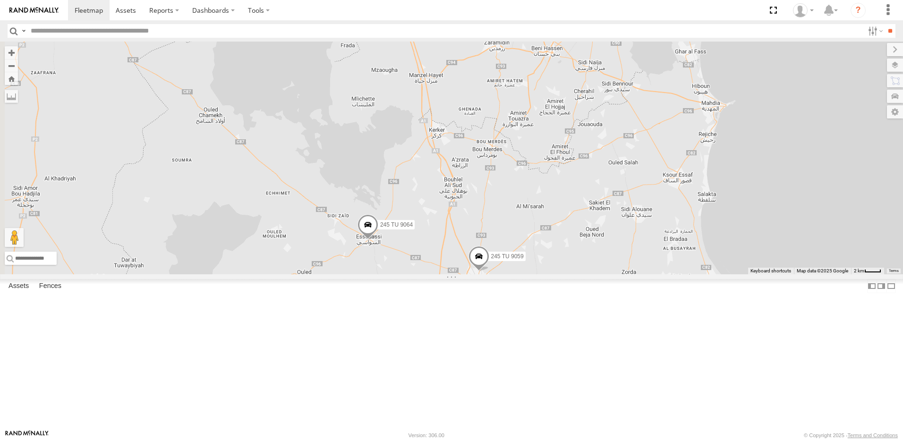
drag, startPoint x: 599, startPoint y: 162, endPoint x: 615, endPoint y: 226, distance: 65.8
click at [613, 224] on div "247 TU 7028 245 TU 9062 247 TU 9971 231 TU 3158 234 TU 2630 245 TU 9060 245 TU …" at bounding box center [451, 158] width 903 height 233
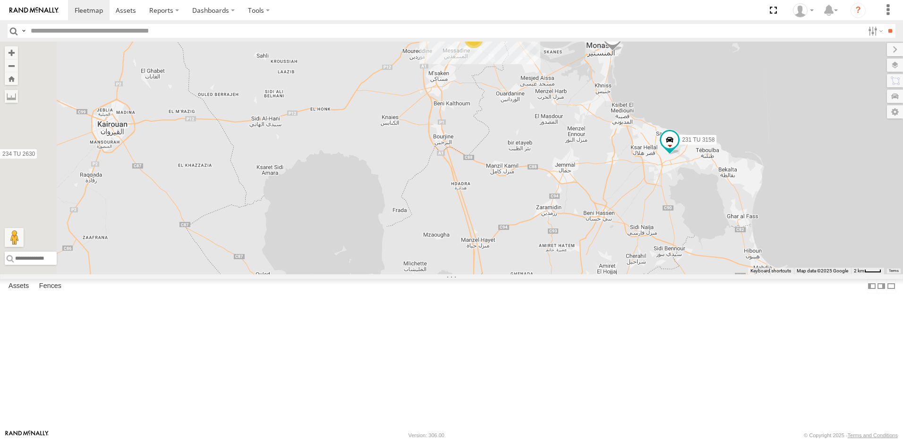
drag, startPoint x: 590, startPoint y: 157, endPoint x: 623, endPoint y: 237, distance: 86.7
click at [621, 237] on div "247 TU 7028 245 TU 9062 247 TU 9971 231 TU 3158 234 TU 2630 245 TU 9060 245 TU …" at bounding box center [451, 158] width 903 height 233
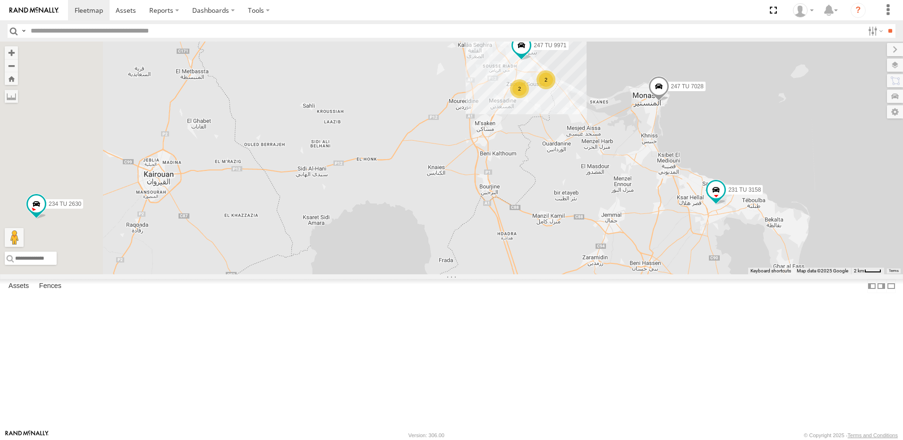
drag, startPoint x: 564, startPoint y: 229, endPoint x: 640, endPoint y: 257, distance: 81.3
click at [636, 257] on div "247 TU 7028 245 TU 9062 247 TU 9971 231 TU 3158 234 TU 2630 245 TU 9060 245 TU …" at bounding box center [451, 158] width 903 height 233
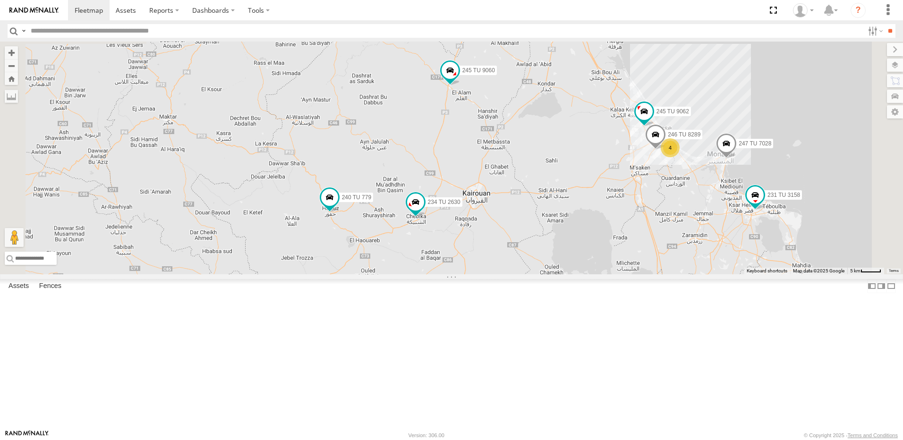
drag, startPoint x: 488, startPoint y: 341, endPoint x: 550, endPoint y: 321, distance: 64.6
click at [550, 275] on div "247 TU 7028 245 TU 9062 231 TU 3158 234 TU 2630 245 TU 9060 245 TU 9061 245 TU …" at bounding box center [451, 158] width 903 height 233
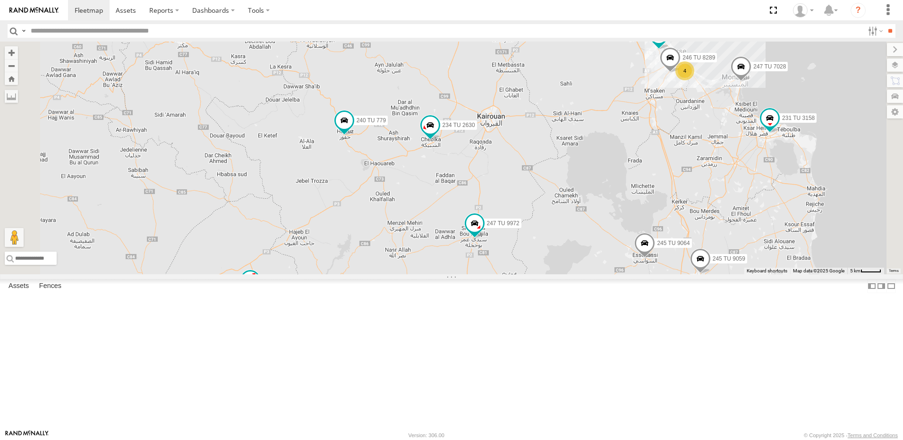
drag, startPoint x: 517, startPoint y: 312, endPoint x: 520, endPoint y: 265, distance: 46.9
click at [520, 265] on div "247 TU 7028 245 TU 9062 231 TU 3158 234 TU 2630 245 TU 9060 245 TU 9061 245 TU …" at bounding box center [451, 158] width 903 height 233
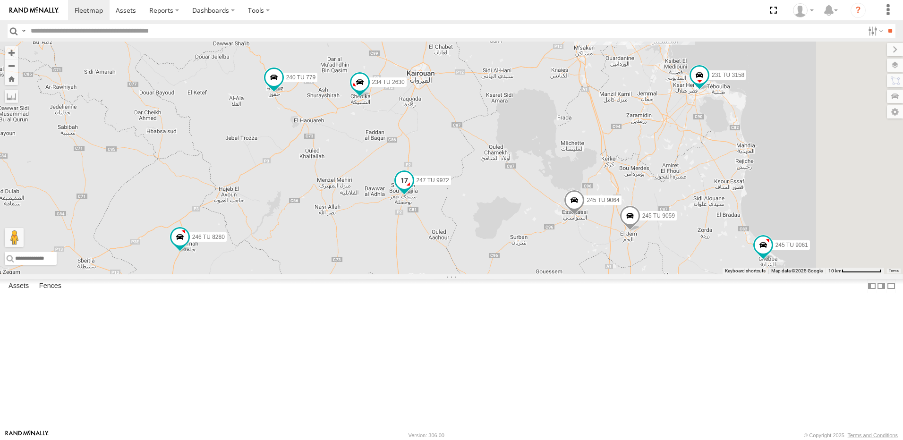
drag, startPoint x: 585, startPoint y: 304, endPoint x: 513, endPoint y: 260, distance: 84.4
click at [415, 196] on div "247 TU 9972" at bounding box center [404, 183] width 21 height 26
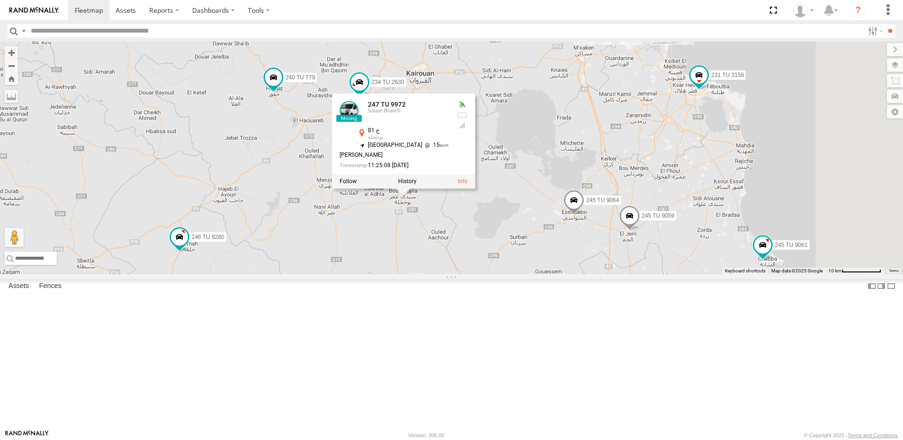
click at [628, 275] on div "247 TU 7028 245 TU 9062 231 TU 3158 234 TU 2630 245 TU 9060 245 TU 9061 245 TU …" at bounding box center [451, 158] width 903 height 233
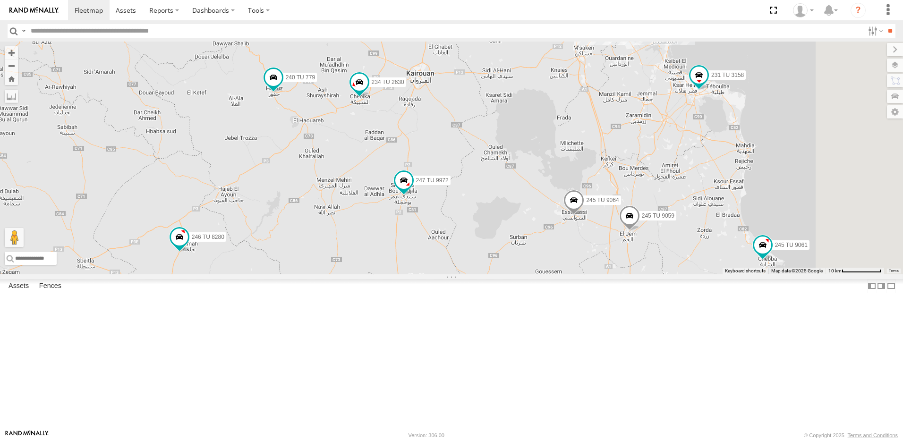
drag, startPoint x: 661, startPoint y: 176, endPoint x: 560, endPoint y: 289, distance: 151.0
click at [560, 275] on div "247 TU 7028 245 TU 9062 231 TU 3158 234 TU 2630 245 TU 9060 245 TU 9061 245 TU …" at bounding box center [451, 158] width 903 height 233
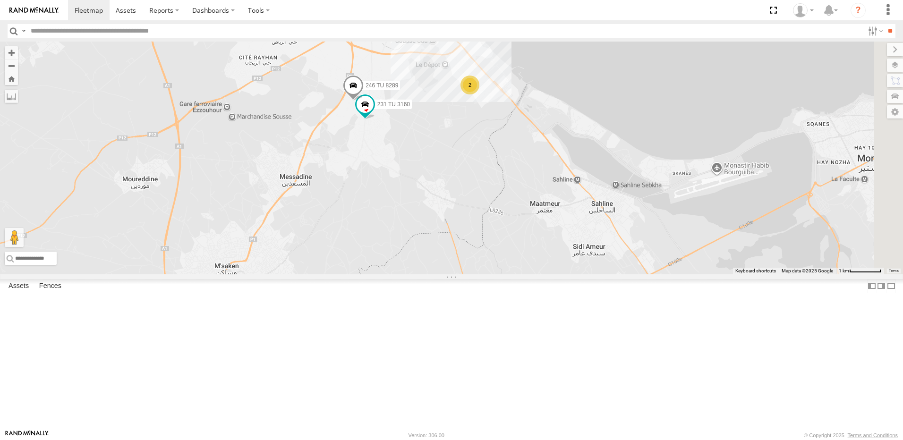
drag, startPoint x: 599, startPoint y: 198, endPoint x: 533, endPoint y: 257, distance: 89.0
click at [533, 257] on div "247 TU 7028 231 TU 3158 234 TU 2630 245 TU 9060 245 TU 9061 245 TU 9064 245 TU …" at bounding box center [451, 158] width 903 height 233
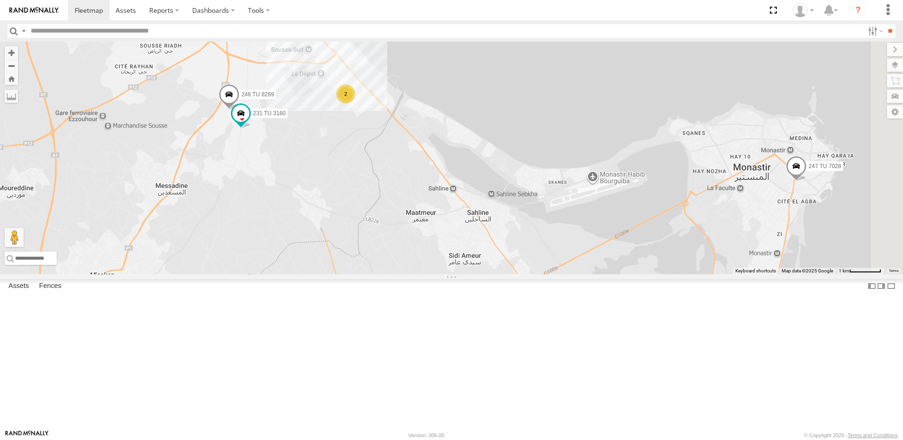
drag, startPoint x: 696, startPoint y: 282, endPoint x: 575, endPoint y: 284, distance: 121.0
click at [575, 275] on div "247 TU 7028 231 TU 3158 234 TU 2630 245 TU 9060 245 TU 9061 245 TU 9064 245 TU …" at bounding box center [451, 158] width 903 height 233
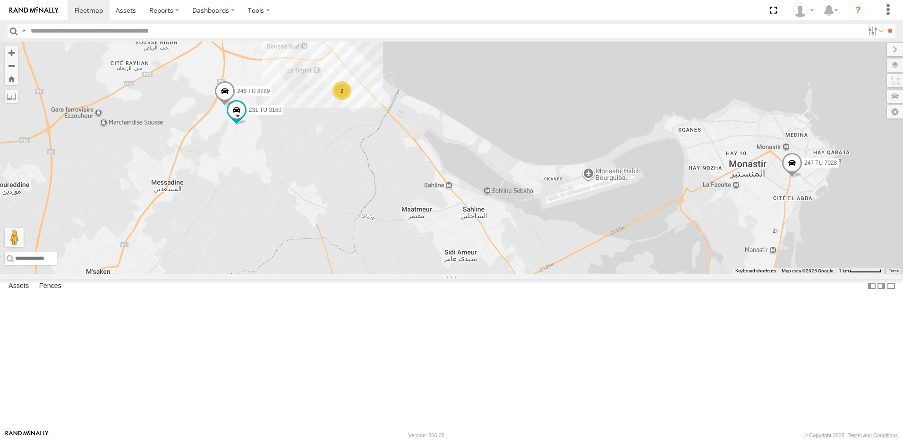
drag, startPoint x: 781, startPoint y: 335, endPoint x: 801, endPoint y: 329, distance: 20.8
click at [794, 275] on div "247 TU 7028 231 TU 3158 234 TU 2630 245 TU 9060 245 TU 9061 245 TU 9064 245 TU …" at bounding box center [451, 158] width 903 height 233
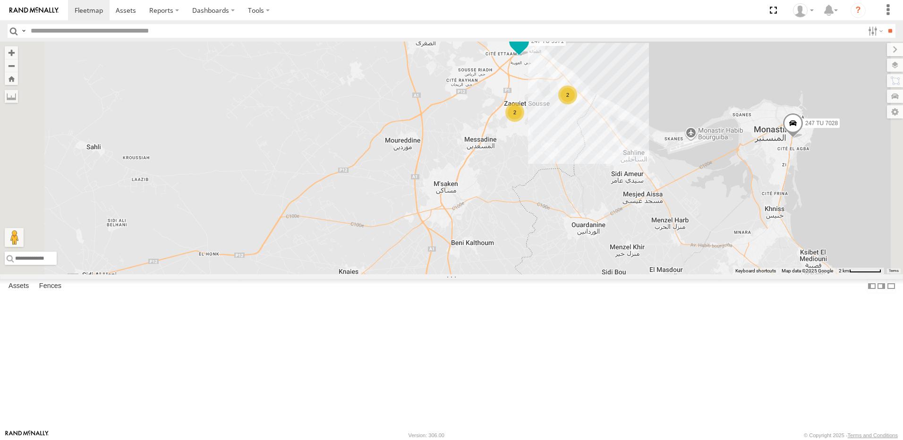
click at [528, 50] on span at bounding box center [519, 41] width 17 height 17
click at [545, 154] on div "247 TU 7028 231 TU 3158 234 TU 2630 245 TU 9060 245 TU 9061 245 TU 9064 245 TU …" at bounding box center [451, 158] width 903 height 233
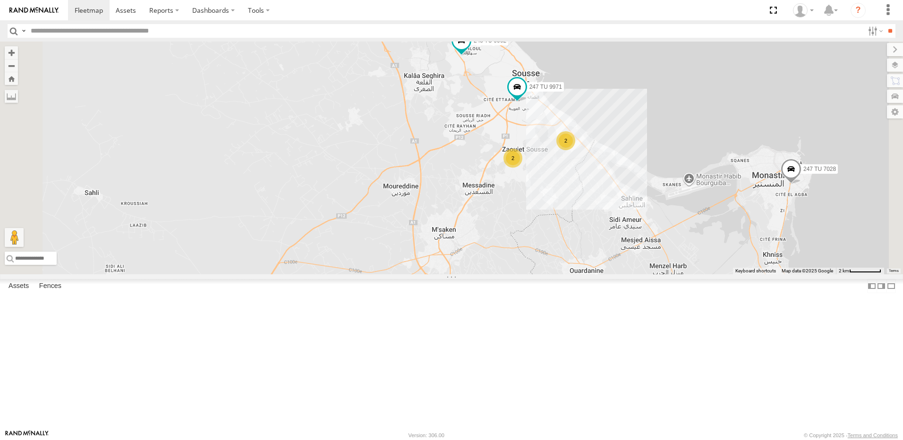
drag, startPoint x: 565, startPoint y: 179, endPoint x: 565, endPoint y: 209, distance: 30.2
click at [565, 209] on div "247 TU 7028 231 TU 3158 234 TU 2630 245 TU 9060 245 TU 9061 245 TU 9064 245 TU …" at bounding box center [451, 158] width 903 height 233
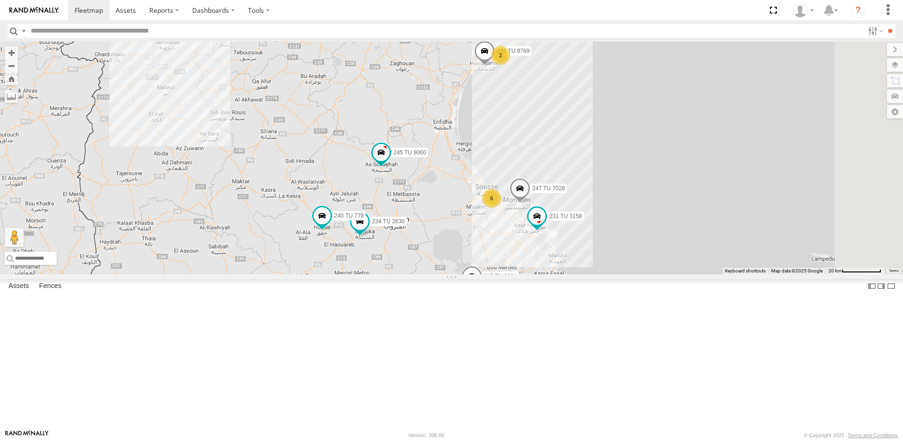
drag, startPoint x: 570, startPoint y: 227, endPoint x: 555, endPoint y: 236, distance: 18.0
click at [555, 236] on div "245 TU 4330 241 TU 8769 234 TU 2630 247 TU 7028 245 TU 9061 245 TU 9065 245 TU …" at bounding box center [451, 158] width 903 height 233
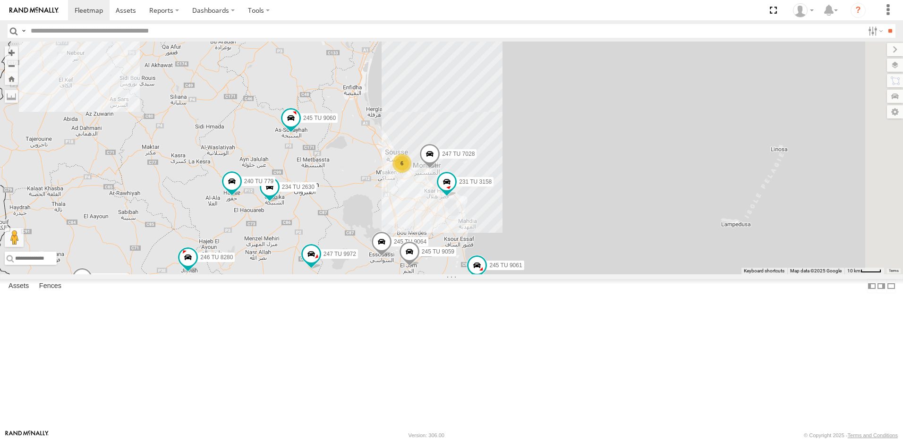
drag, startPoint x: 479, startPoint y: 312, endPoint x: 467, endPoint y: 269, distance: 44.5
click at [467, 269] on div "245 TU 4330 241 TU 8769 234 TU 2630 247 TU 7028 245 TU 9061 245 TU 9065 245 TU …" at bounding box center [451, 158] width 903 height 233
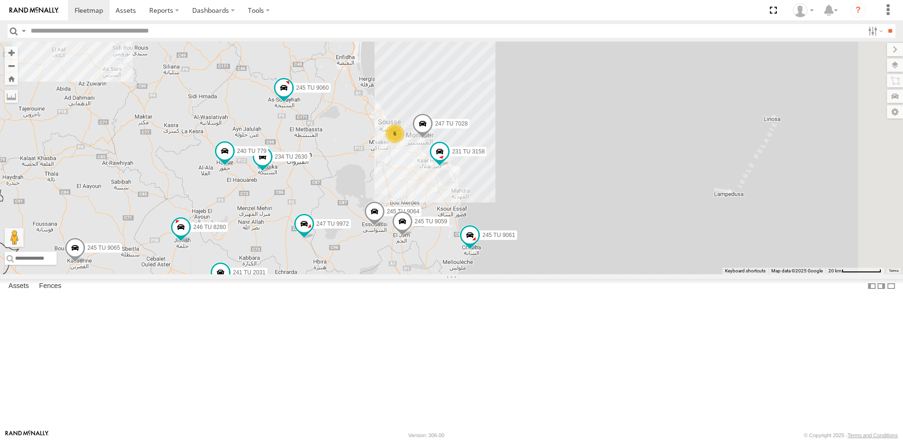
click at [404, 143] on div "6" at bounding box center [395, 133] width 19 height 19
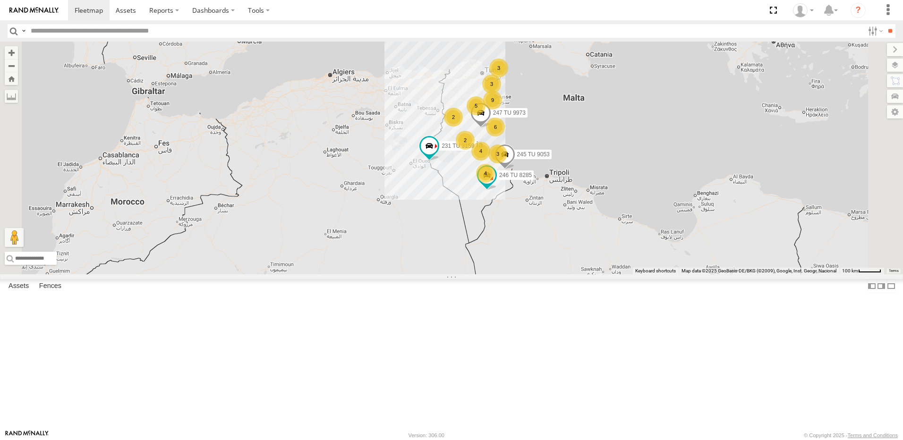
click at [486, 115] on div "5" at bounding box center [476, 105] width 19 height 19
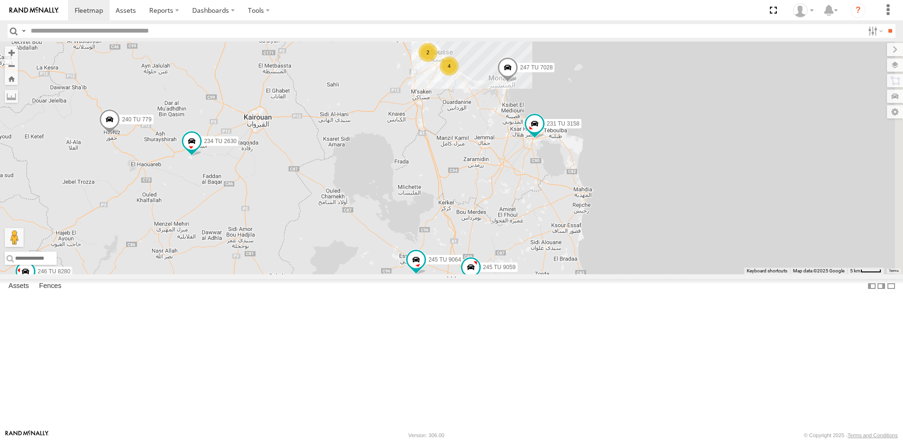
drag, startPoint x: 618, startPoint y: 195, endPoint x: 418, endPoint y: 176, distance: 200.7
click at [418, 176] on div "231 TU 3159 245 TU 9053 246 TU 8285 247 TU 9973 241 TU 8769 234 TU 2630 247 TU …" at bounding box center [451, 158] width 903 height 233
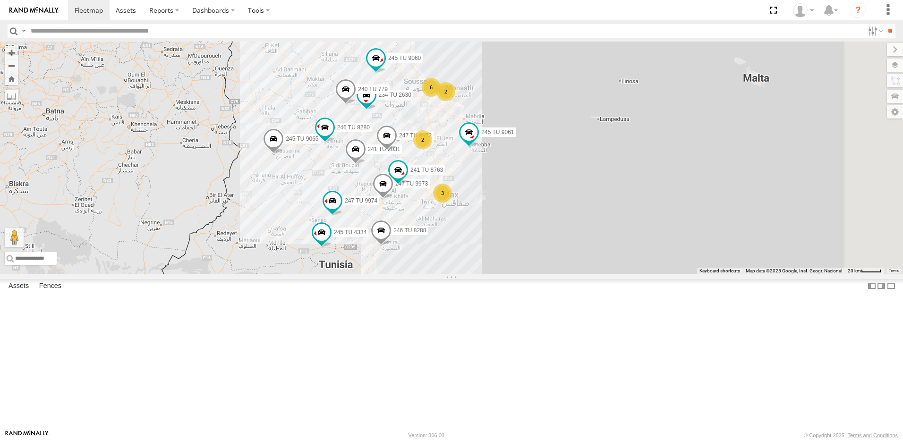
click at [441, 97] on div "6" at bounding box center [431, 87] width 19 height 19
